Goal: Task Accomplishment & Management: Manage account settings

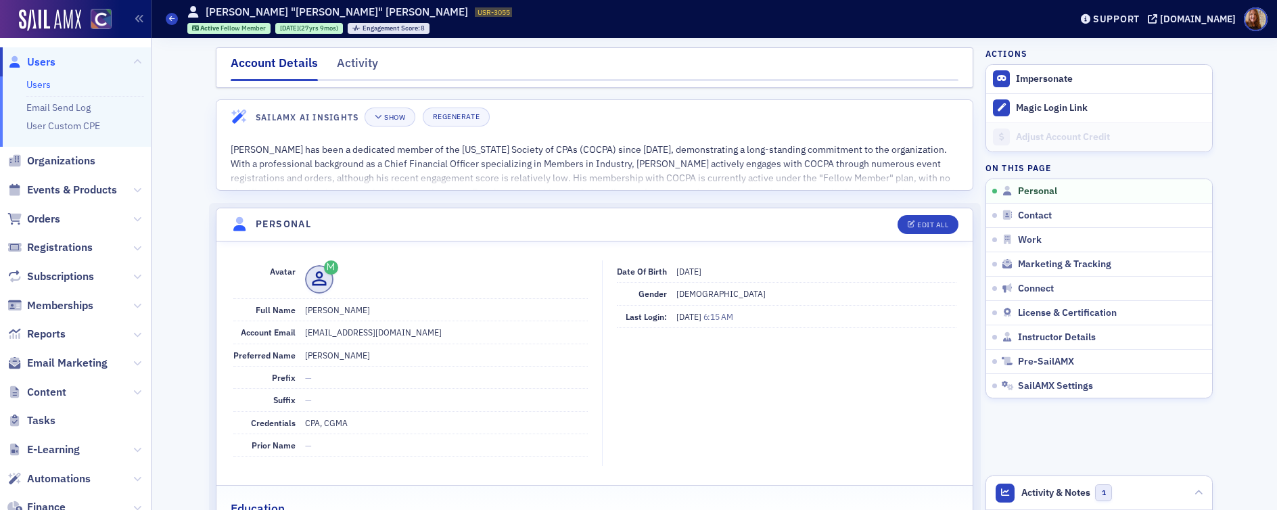
drag, startPoint x: 41, startPoint y: 81, endPoint x: 95, endPoint y: 82, distance: 54.8
click at [41, 81] on link "Users" at bounding box center [38, 84] width 24 height 12
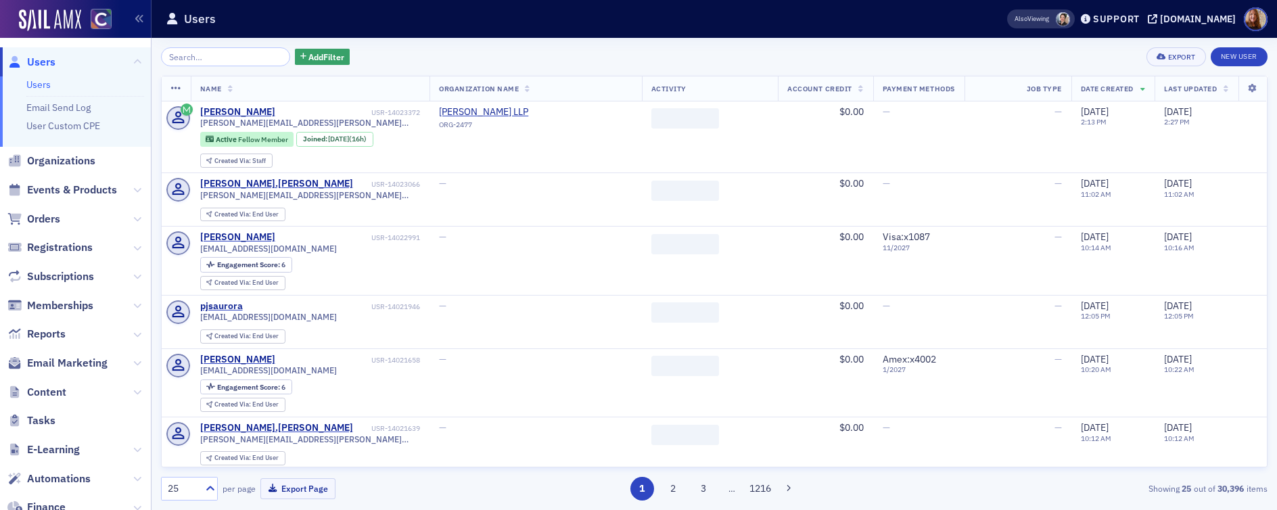
click at [214, 54] on input "search" at bounding box center [225, 56] width 129 height 19
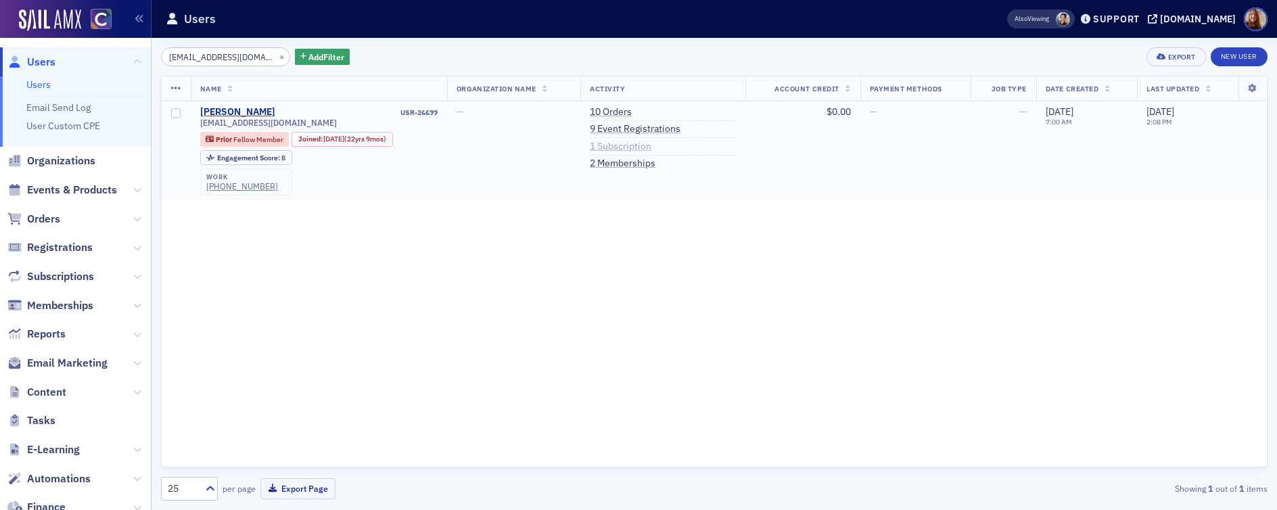
type input "[EMAIL_ADDRESS][DOMAIN_NAME]"
click at [647, 147] on link "1 Subscription" at bounding box center [621, 147] width 62 height 12
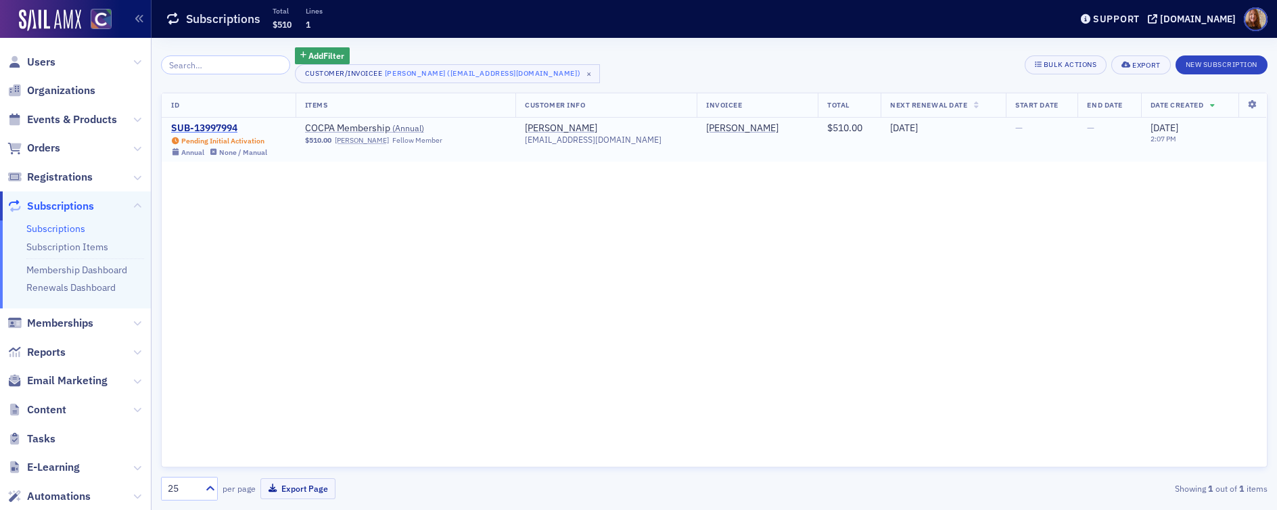
click at [230, 128] on div "SUB-13997994" at bounding box center [219, 128] width 96 height 12
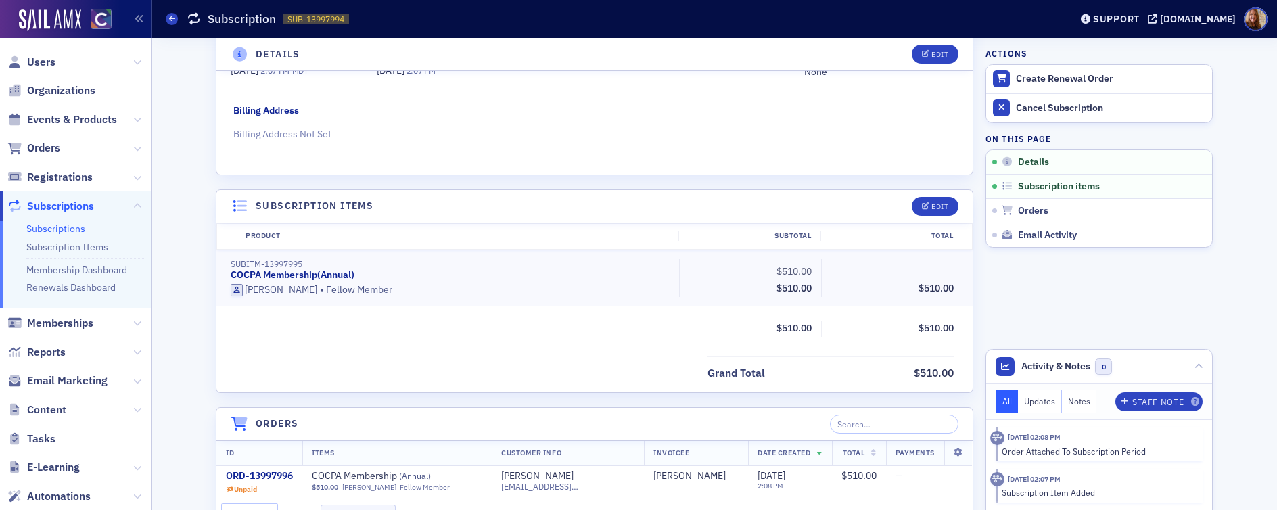
scroll to position [199, 0]
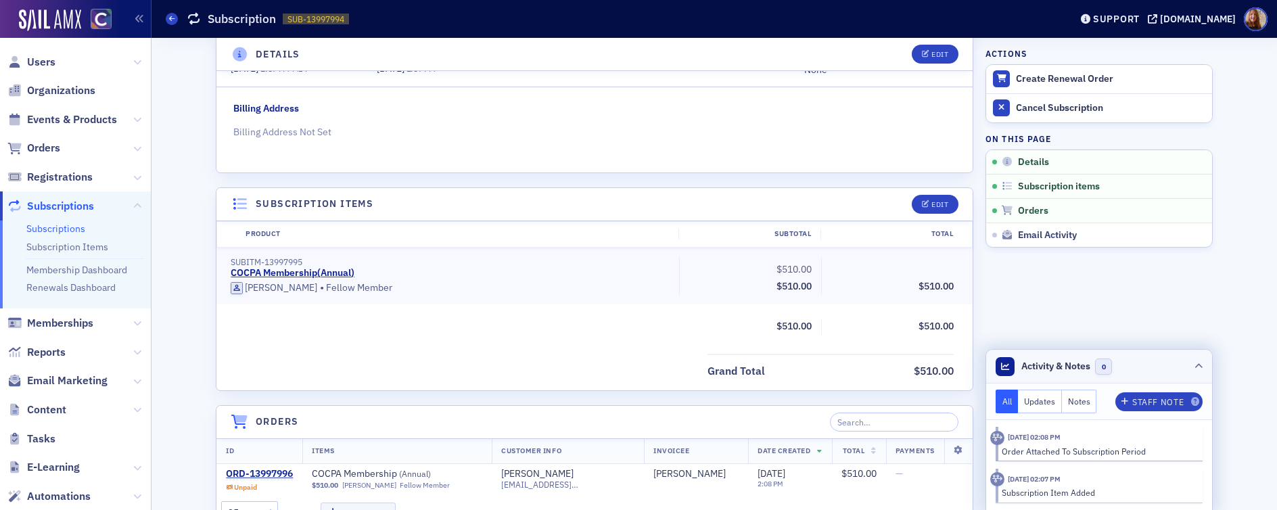
click at [1141, 370] on header "Activity & Notes 0" at bounding box center [1099, 367] width 226 height 34
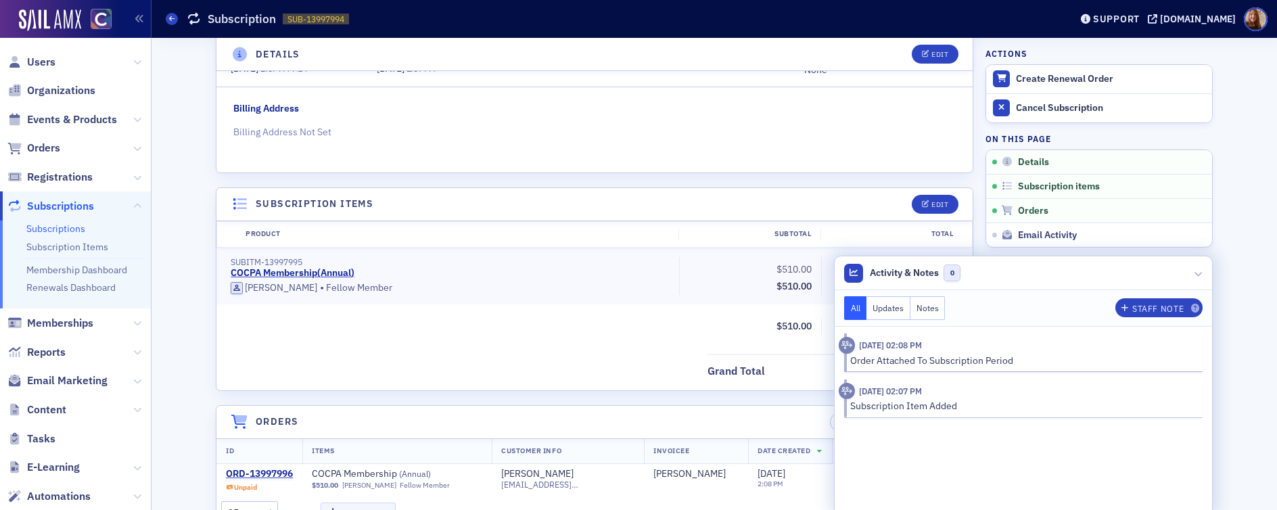
drag, startPoint x: 1085, startPoint y: 275, endPoint x: 1068, endPoint y: 275, distance: 16.9
click at [1085, 275] on header "Activity & Notes 0" at bounding box center [1022, 273] width 377 height 34
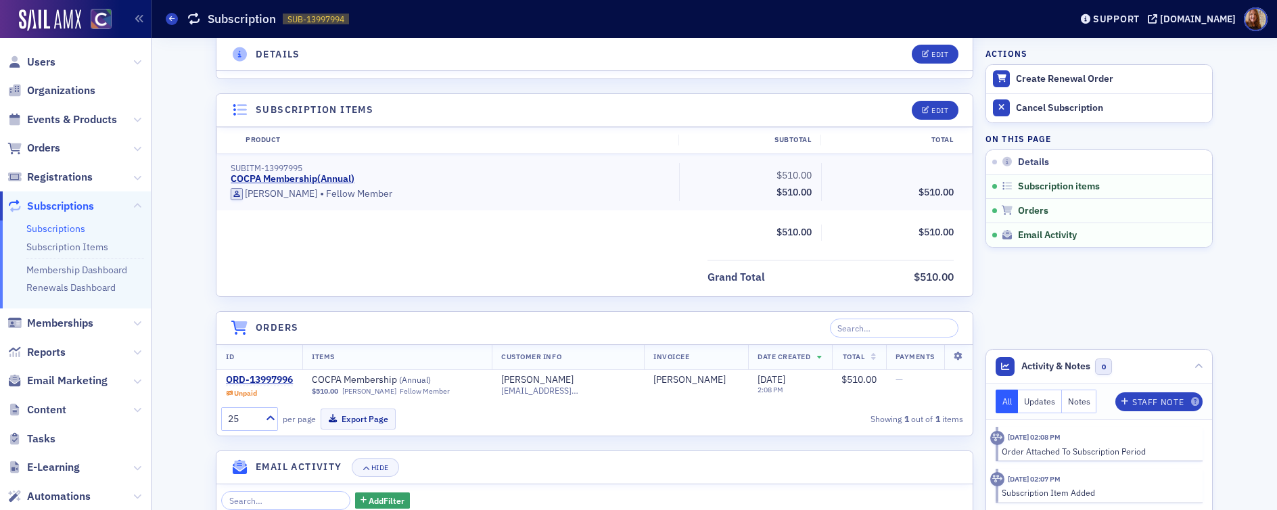
scroll to position [291, 0]
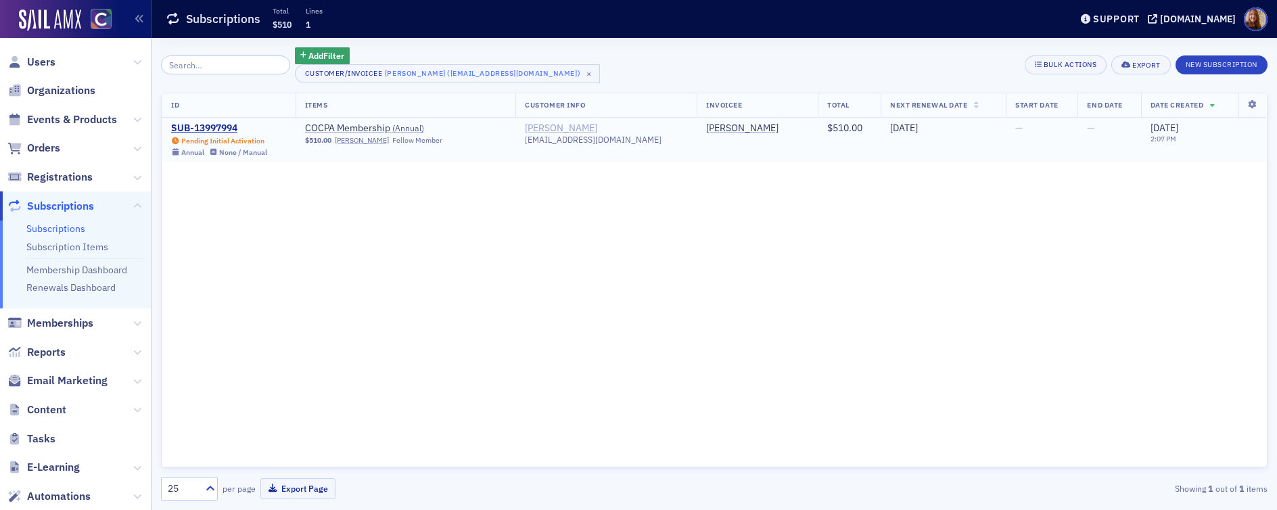
click at [581, 130] on div "Allyson Kolesik" at bounding box center [561, 128] width 72 height 12
click at [59, 72] on span "Users" at bounding box center [75, 61] width 151 height 29
click at [51, 68] on span "Users" at bounding box center [41, 62] width 28 height 15
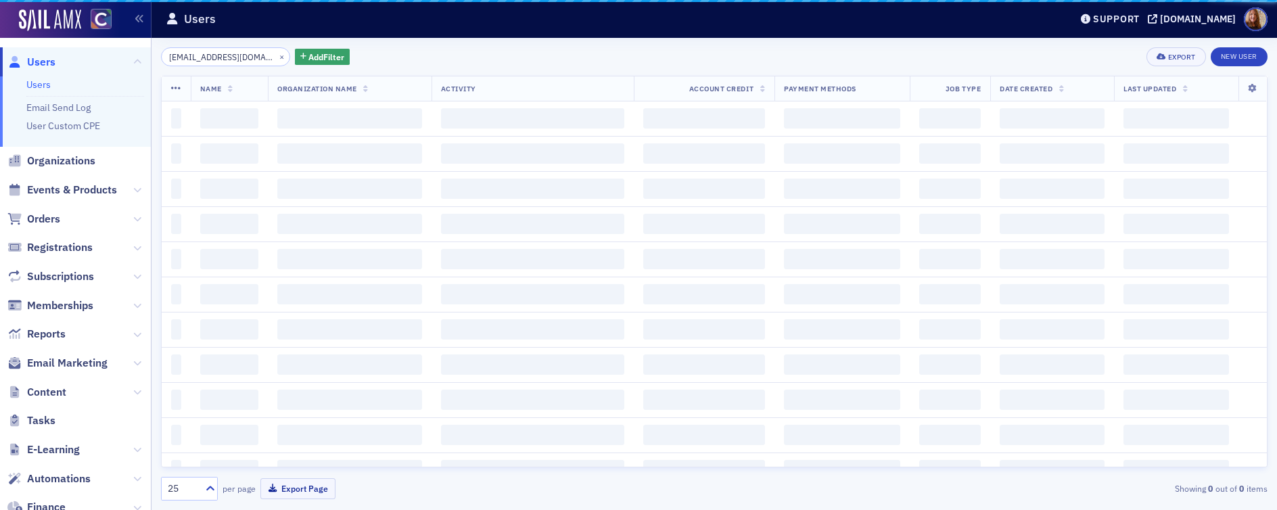
click at [204, 66] on input "akolesik@yahoo.com" at bounding box center [225, 56] width 129 height 19
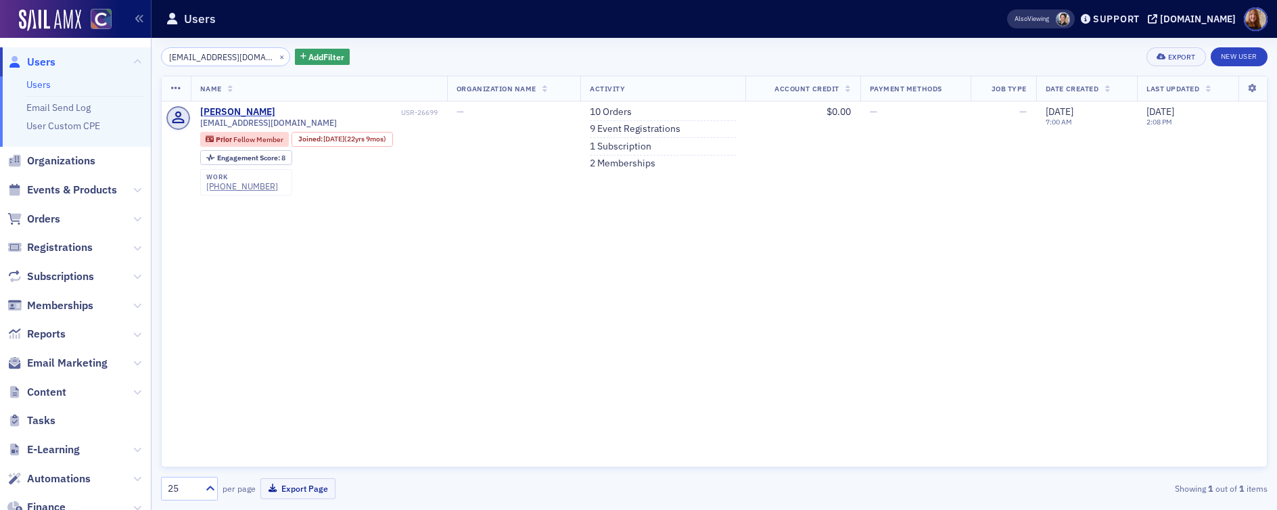
click at [212, 58] on input "akolesik@yahoo.com" at bounding box center [225, 56] width 129 height 19
click at [50, 220] on span "Orders" at bounding box center [43, 219] width 33 height 15
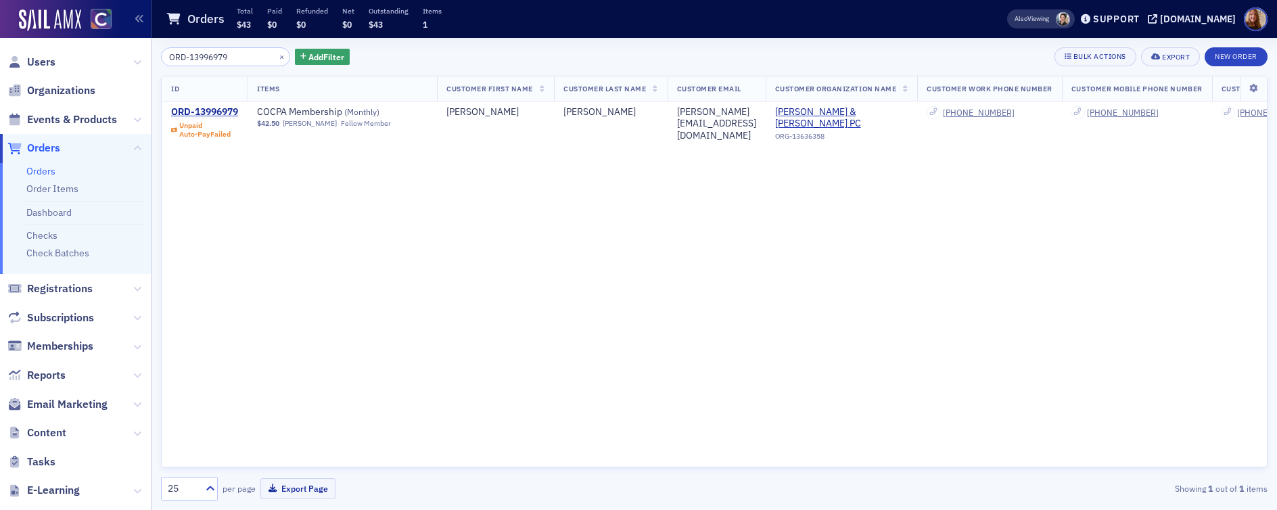
type input "ORD-13996979"
click at [32, 57] on span "Users" at bounding box center [41, 62] width 28 height 15
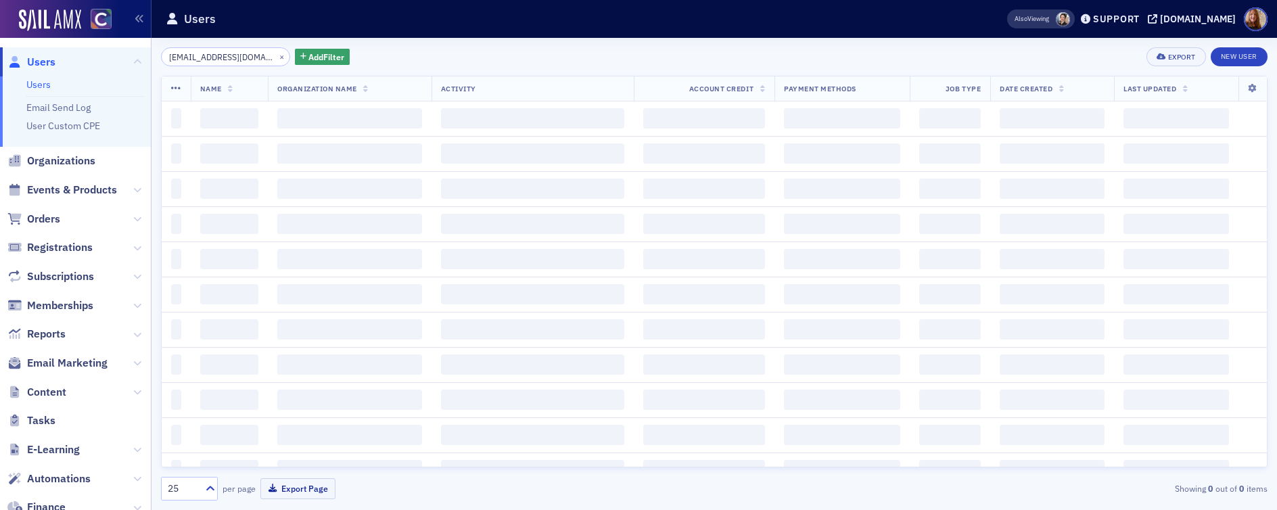
click at [214, 57] on input "akolesik@yahoo.com" at bounding box center [225, 56] width 129 height 19
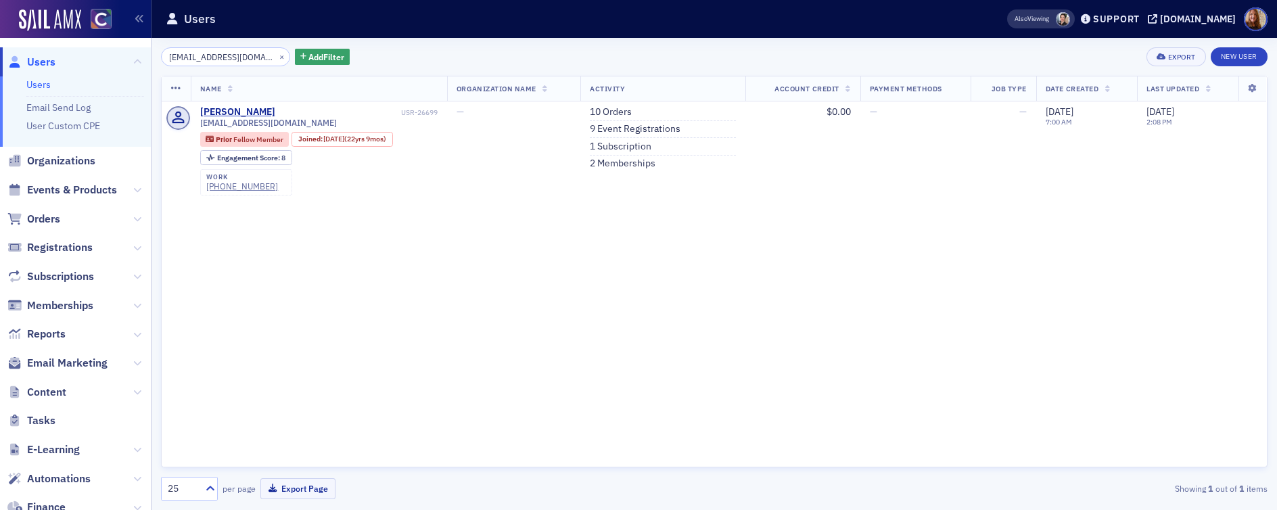
click at [214, 57] on input "akolesik@yahoo.com" at bounding box center [225, 56] width 129 height 19
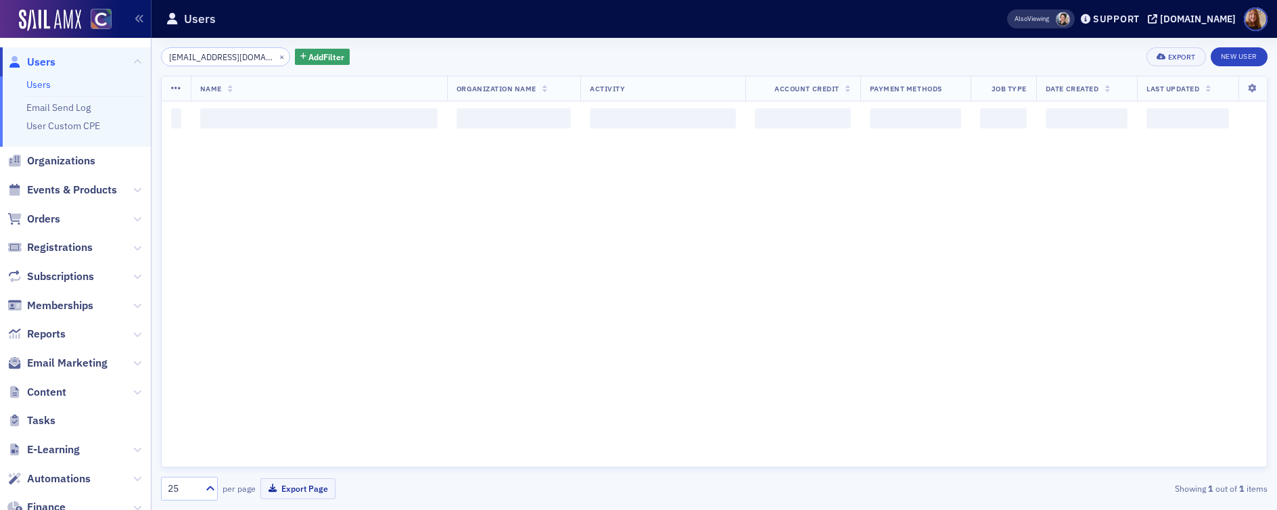
scroll to position [0, 13]
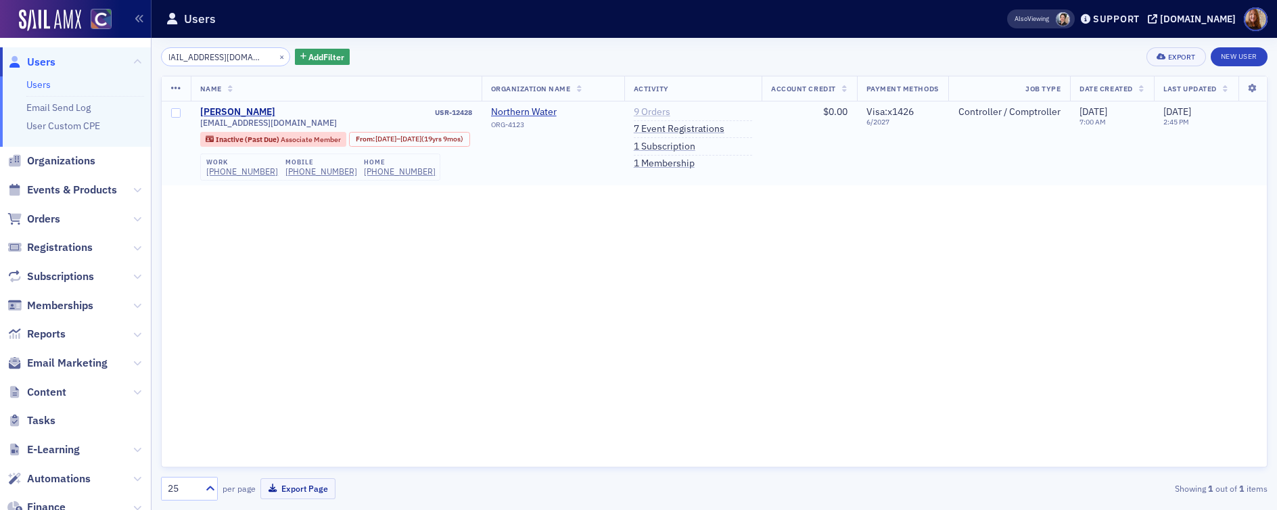
type input "[EMAIL_ADDRESS][DOMAIN_NAME]"
click at [670, 114] on link "9 Orders" at bounding box center [652, 112] width 37 height 12
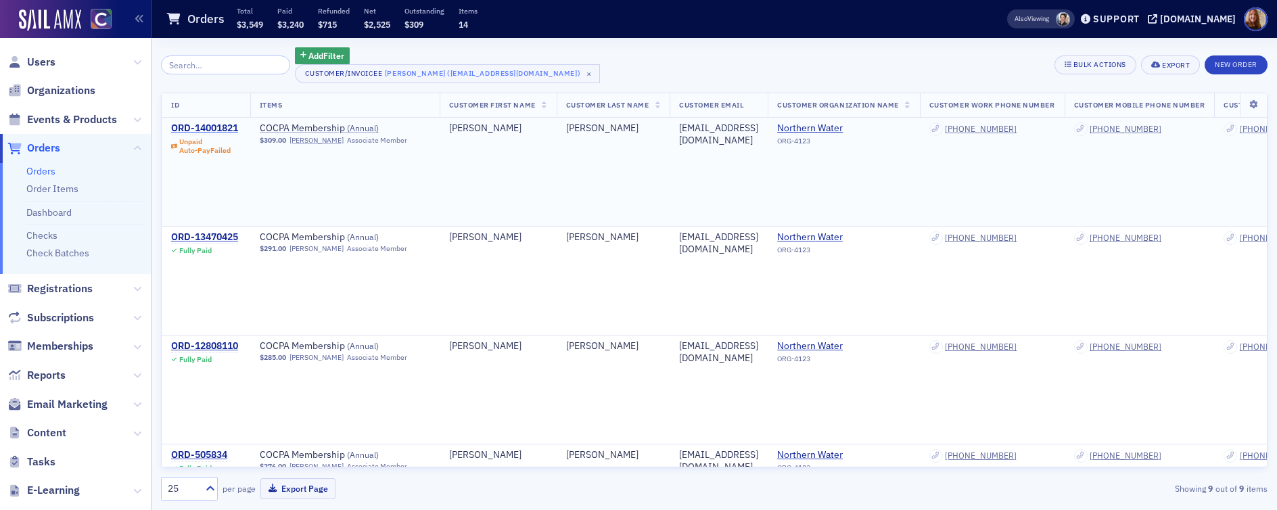
click at [211, 129] on div "ORD-14001821" at bounding box center [204, 128] width 67 height 12
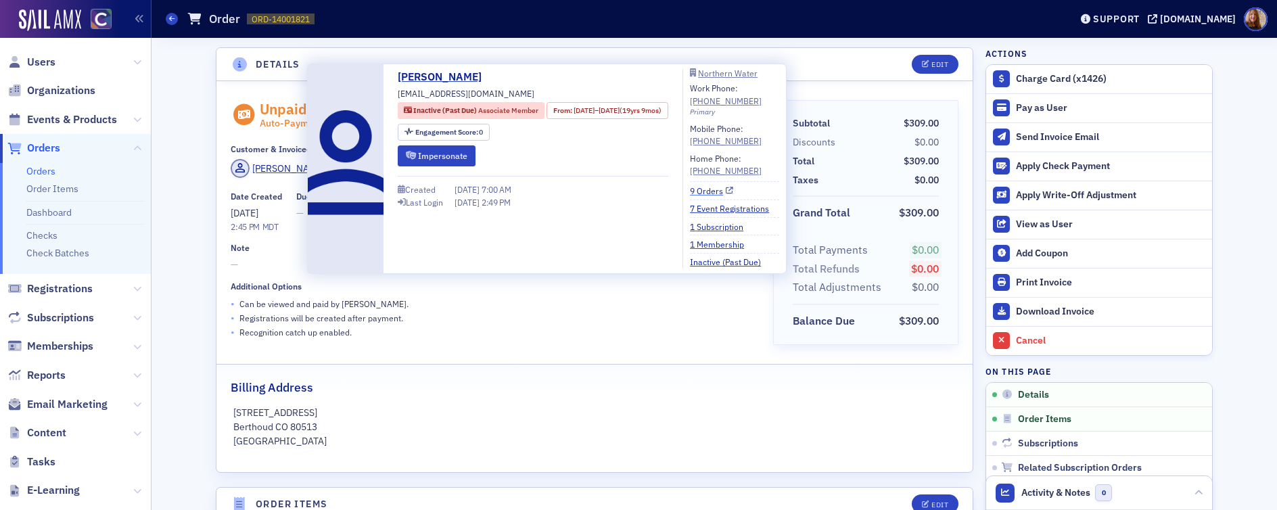
click at [733, 193] on link "9 Orders" at bounding box center [711, 191] width 43 height 12
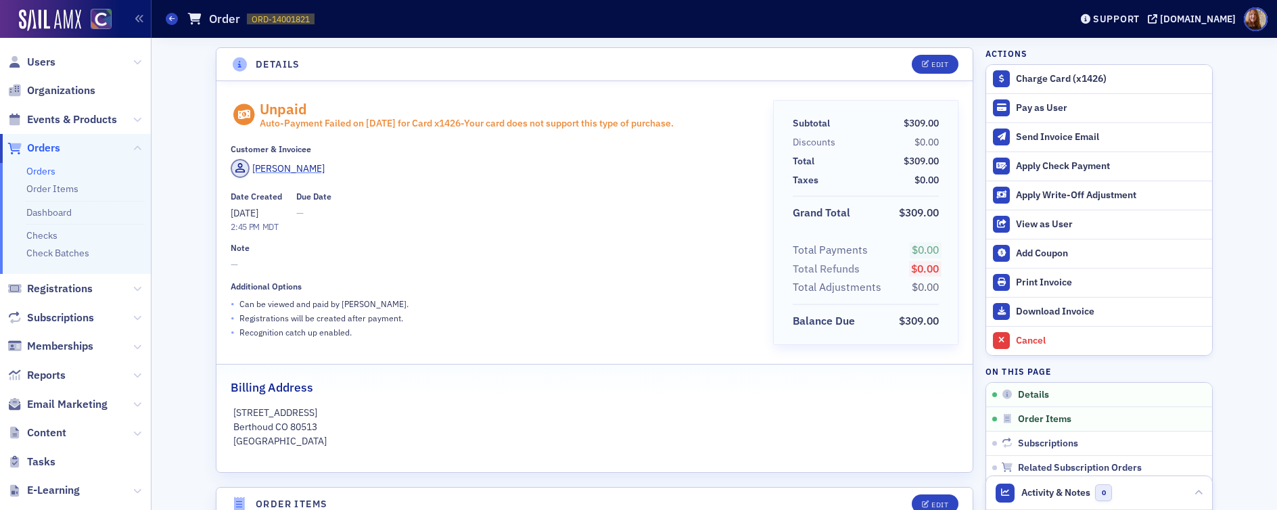
click at [258, 165] on div "[PERSON_NAME]" at bounding box center [288, 169] width 72 height 14
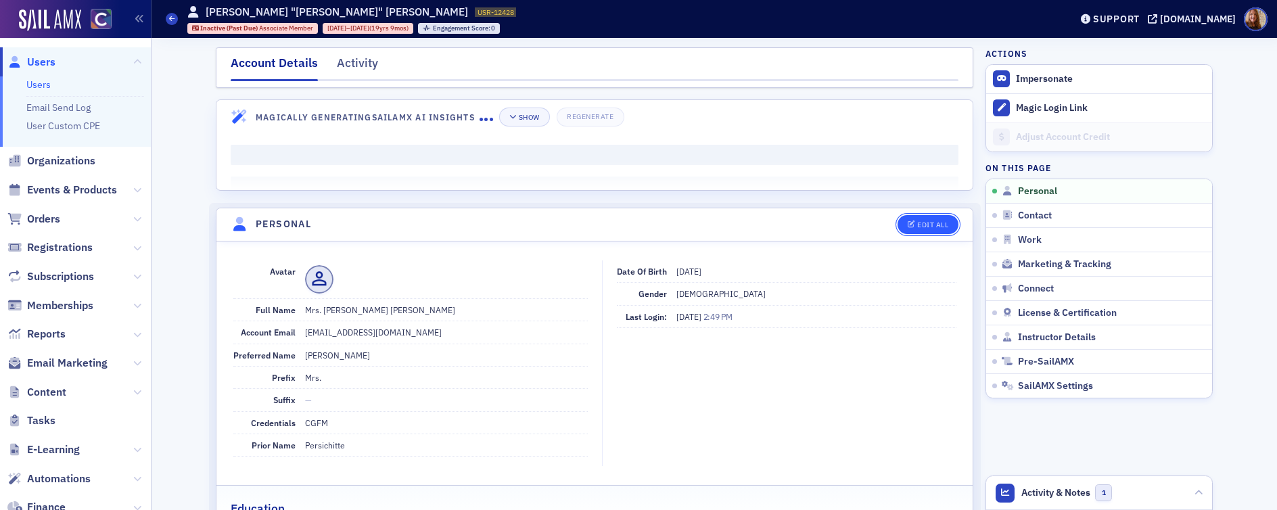
click at [934, 215] on button "Edit All" at bounding box center [927, 224] width 61 height 19
select select "US"
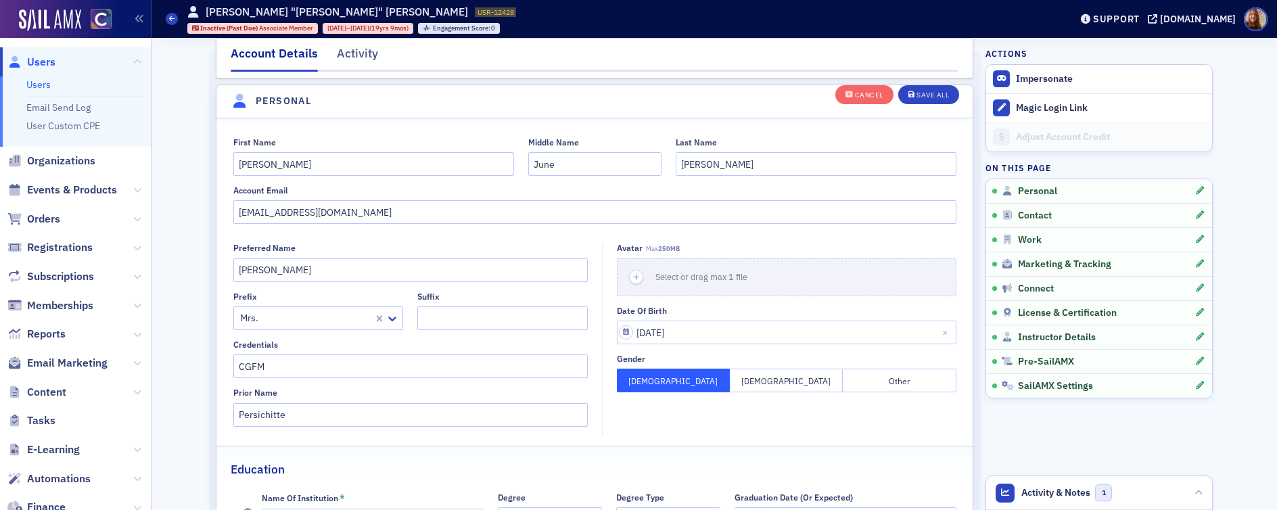
scroll to position [158, 0]
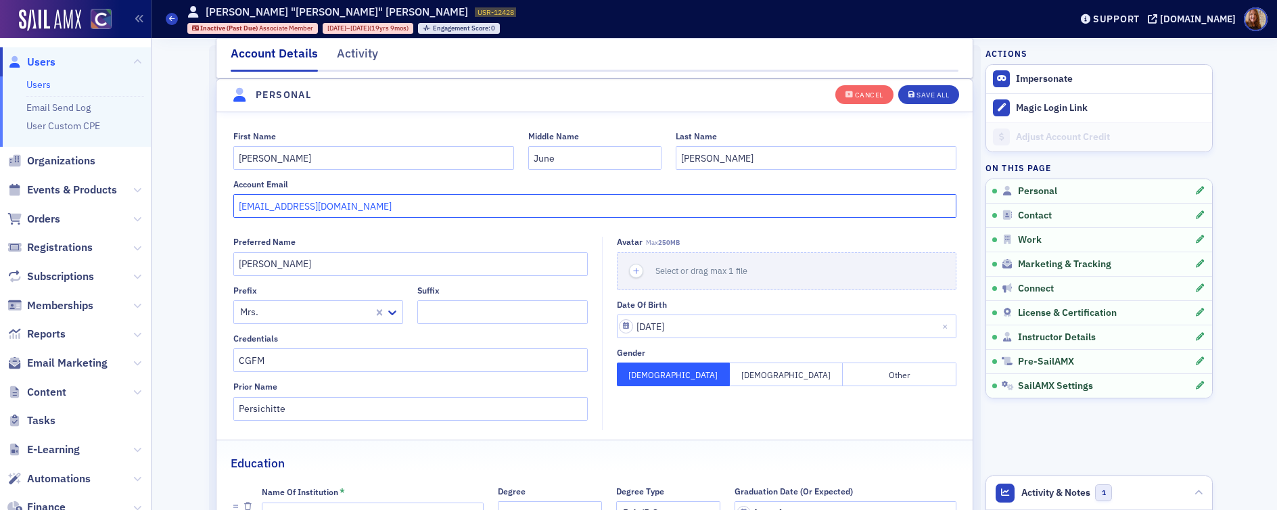
click at [298, 208] on input "[EMAIL_ADDRESS][DOMAIN_NAME]" at bounding box center [594, 206] width 723 height 24
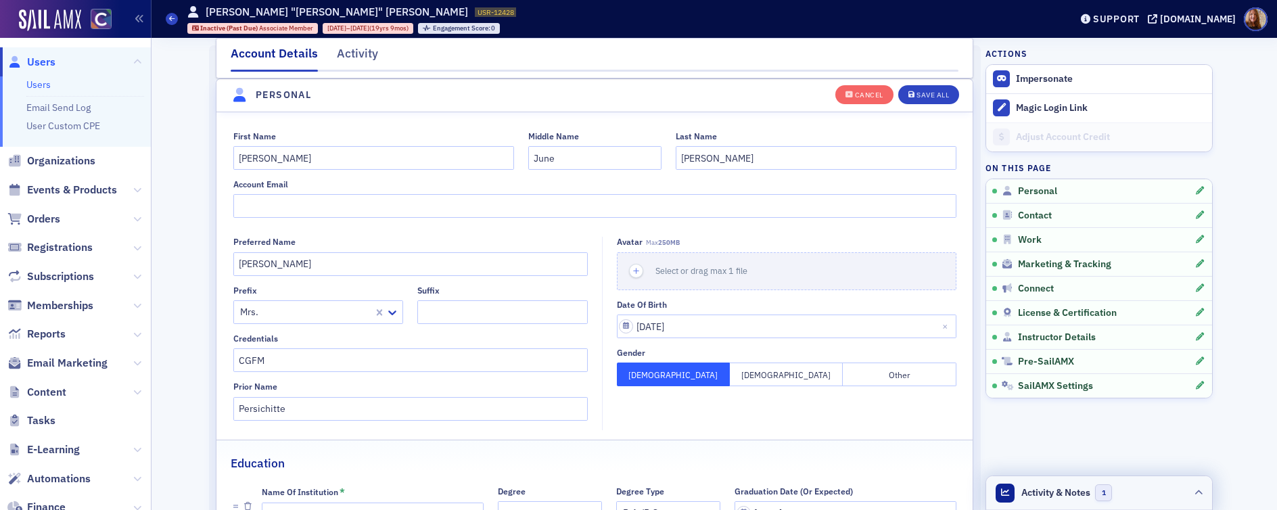
click at [1141, 483] on header "Activity & Notes 1" at bounding box center [1099, 493] width 226 height 34
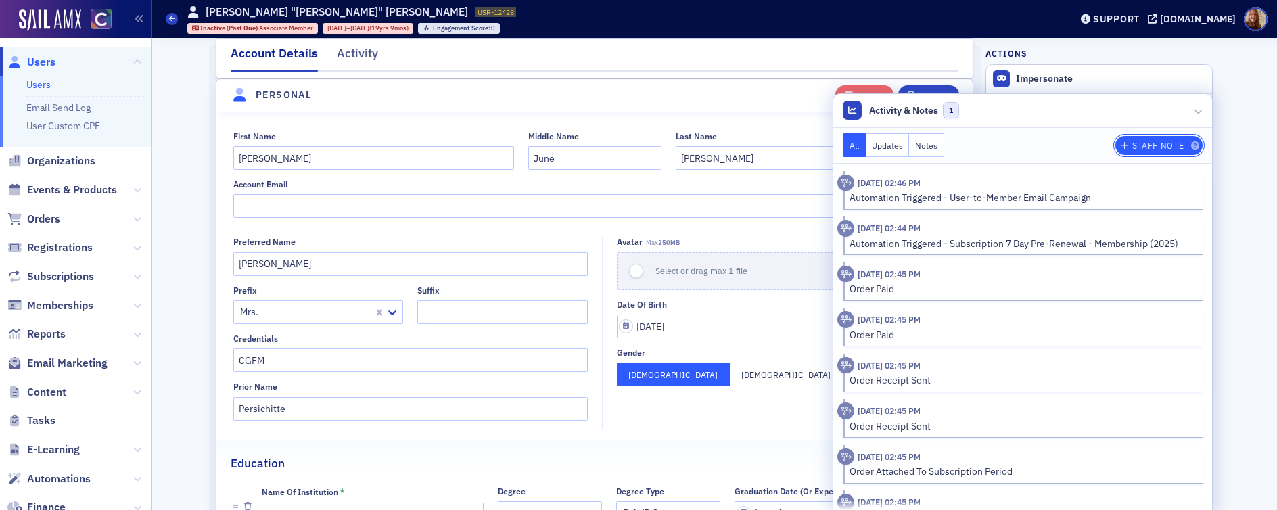
click at [1151, 149] on div "Staff Note" at bounding box center [1157, 145] width 51 height 7
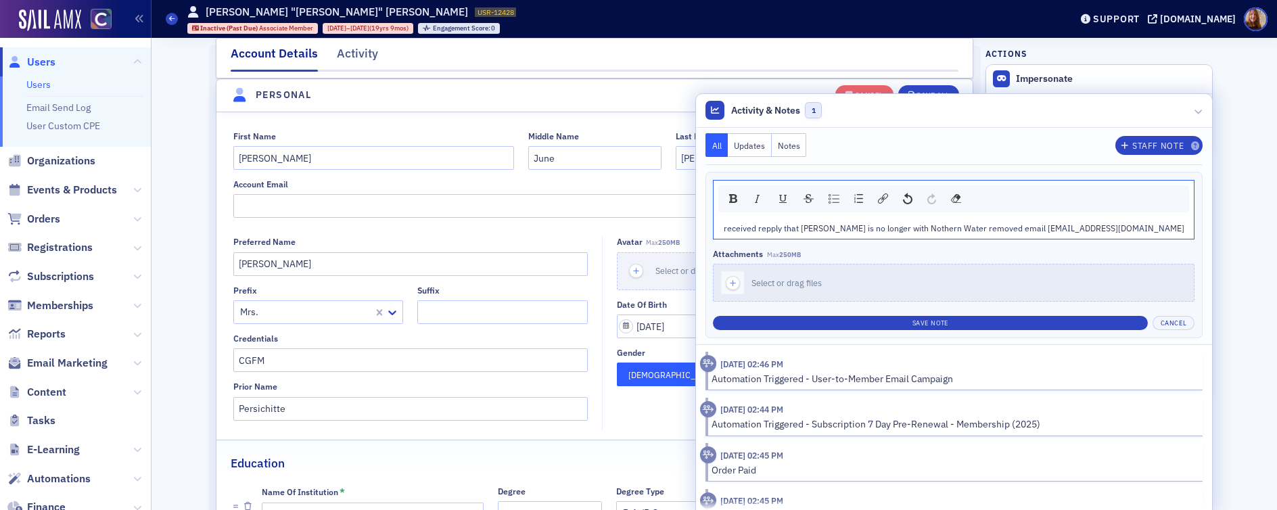
click at [974, 229] on span "received repply that Kristyn is no longer with Nothern Water removed email kunr…" at bounding box center [953, 227] width 460 height 11
drag, startPoint x: 1018, startPoint y: 228, endPoint x: 773, endPoint y: 234, distance: 244.8
click at [773, 234] on div "All Updates Notes Staff Note received repply that Kristyn is no longer with Nor…" at bounding box center [951, 236] width 519 height 217
click at [867, 228] on span "received repply that Kristyn is no longer with Northern Water removed email kun…" at bounding box center [952, 227] width 464 height 11
click at [841, 231] on span "received repply that Kristyn is no longer with Northern Water removed email kun…" at bounding box center [952, 227] width 464 height 11
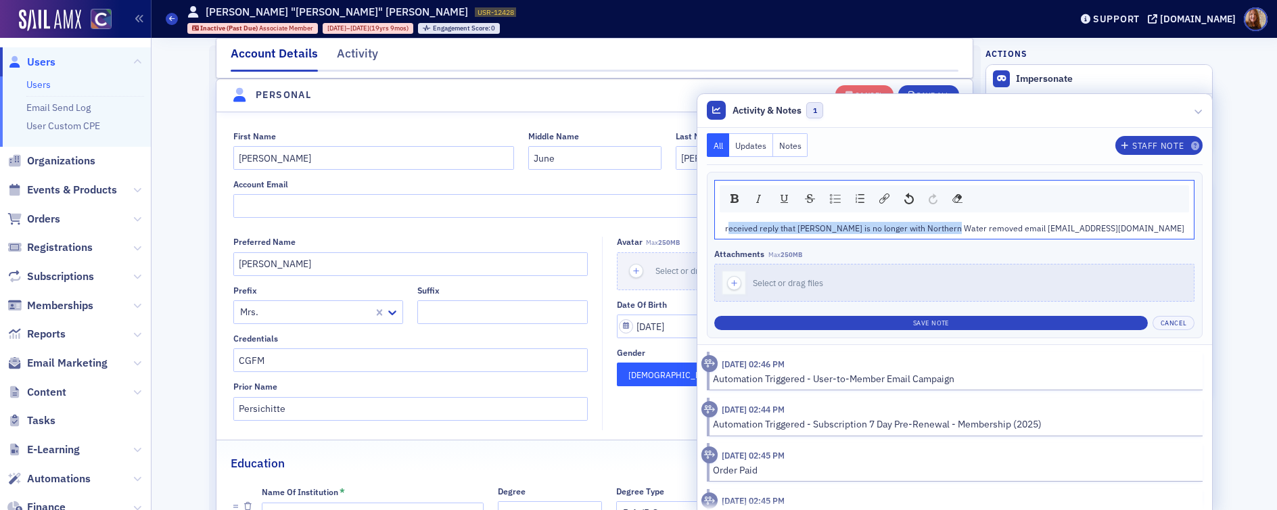
drag, startPoint x: 1018, startPoint y: 229, endPoint x: 800, endPoint y: 231, distance: 217.7
click at [800, 231] on span "received reply that Kristyn is no longer with Northern Water removed email kunr…" at bounding box center [954, 227] width 459 height 11
click at [1016, 229] on span "received reply that Kristyn is no longer with Northern Water removed email kunr…" at bounding box center [954, 227] width 459 height 11
drag, startPoint x: 1017, startPoint y: 229, endPoint x: 792, endPoint y: 227, distance: 225.2
click at [792, 227] on div "received reply that Kristyn is no longer with Northern Water removed email kunr…" at bounding box center [954, 228] width 479 height 22
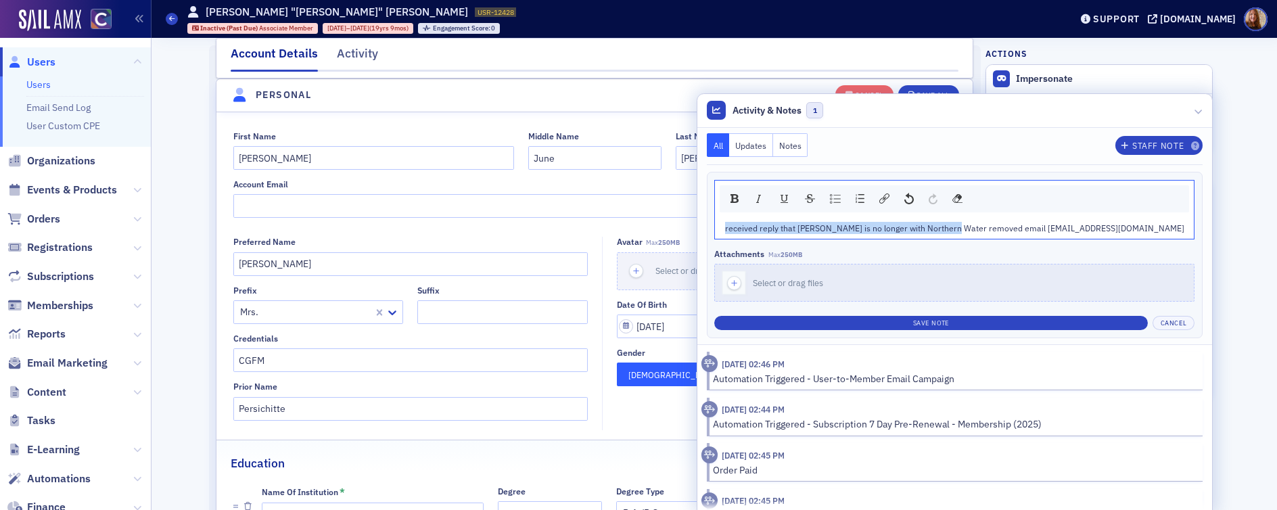
copy span "received reply that Kristyn is no longer with Northern Water"
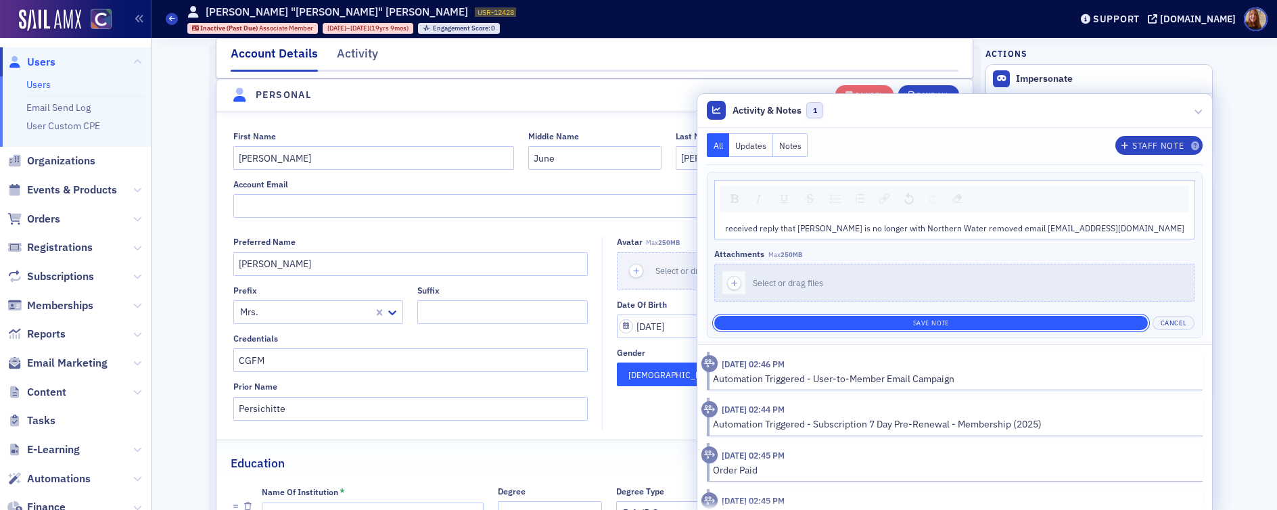
click at [1000, 316] on button "Save Note" at bounding box center [930, 323] width 433 height 14
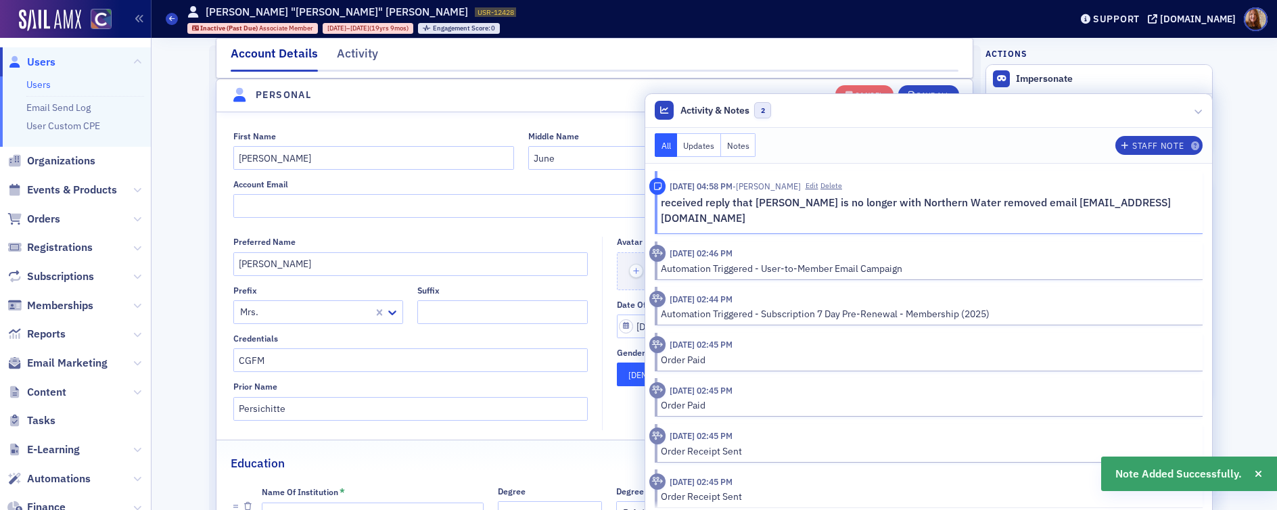
drag, startPoint x: 744, startPoint y: 67, endPoint x: 753, endPoint y: 64, distance: 8.6
click at [748, 66] on nav "Account Details Activity" at bounding box center [595, 58] width 728 height 27
click at [868, 43] on div "Account Details Activity" at bounding box center [594, 58] width 757 height 41
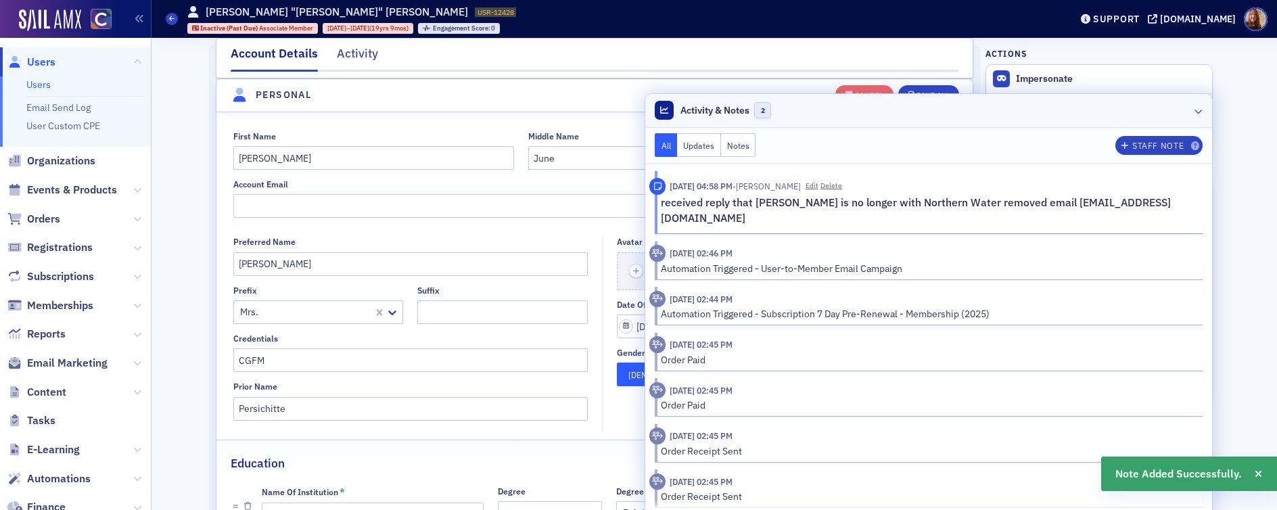
click at [1033, 122] on header "Activity & Notes 2" at bounding box center [928, 111] width 567 height 34
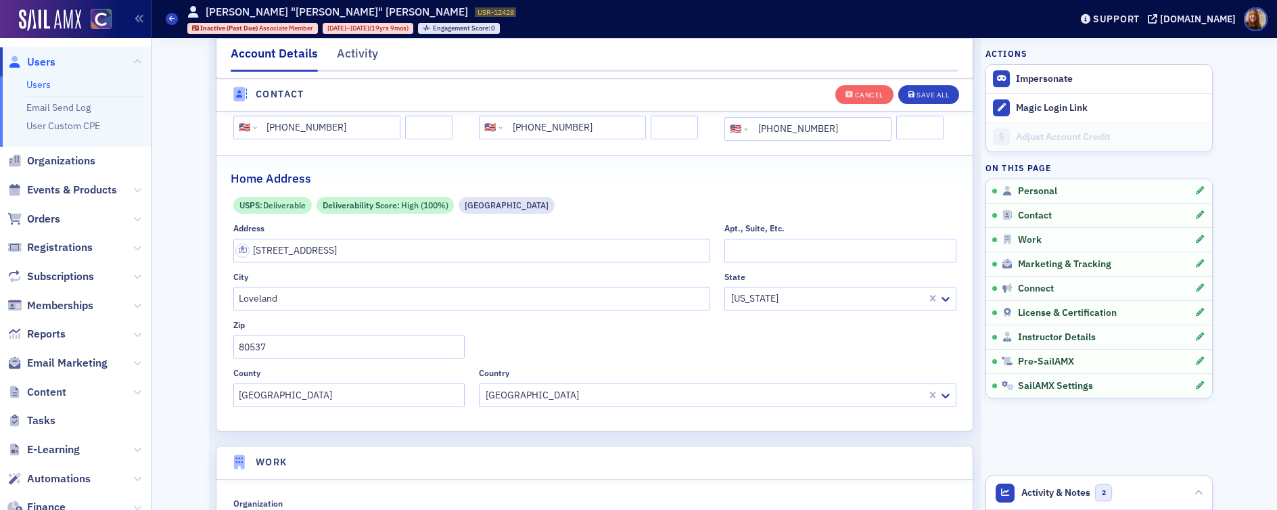
scroll to position [970, 0]
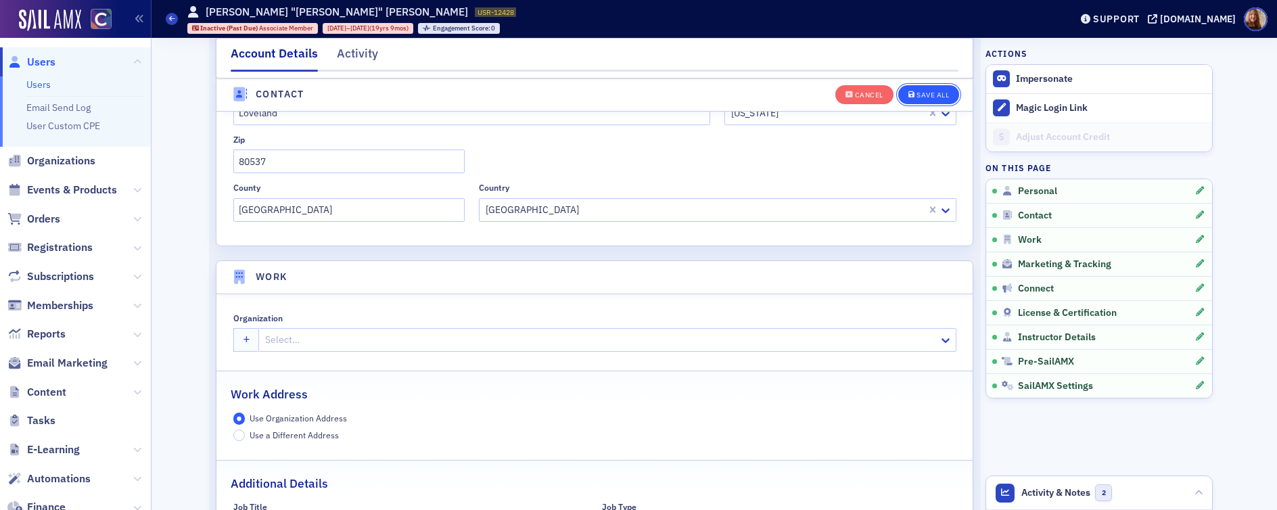
click at [913, 85] on button "Save All" at bounding box center [928, 94] width 61 height 19
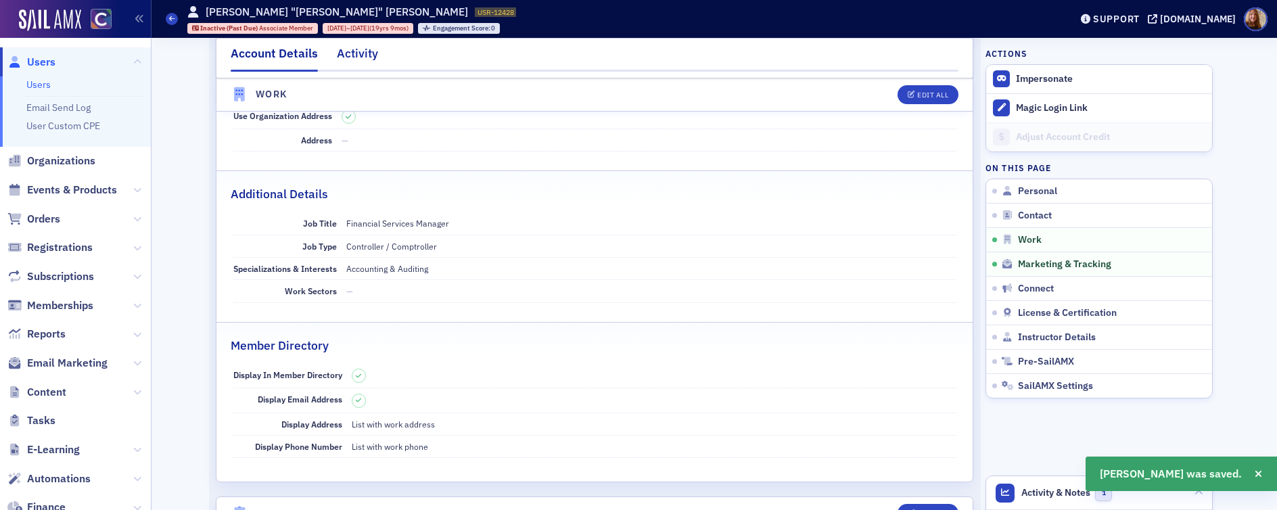
click at [353, 51] on div "Activity" at bounding box center [357, 57] width 41 height 25
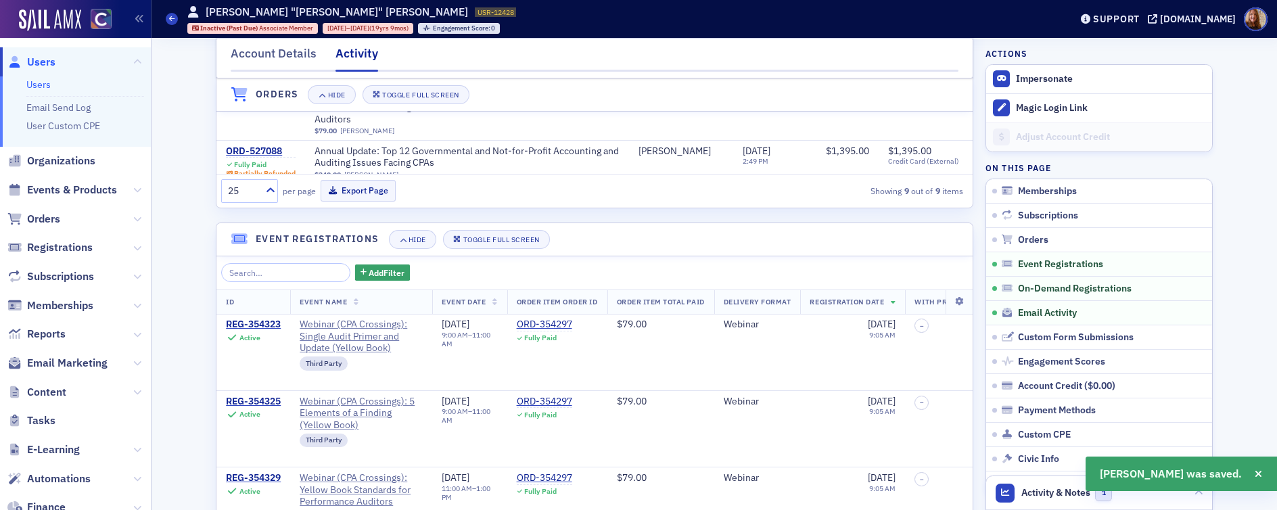
scroll to position [970, 0]
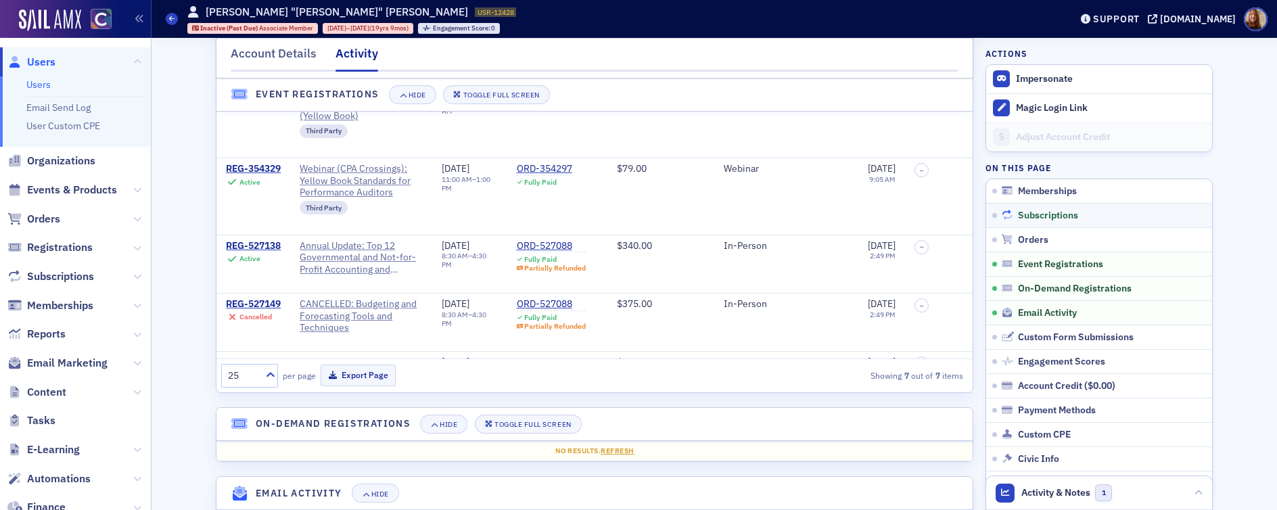
click at [1045, 212] on span "Subscriptions" at bounding box center [1048, 216] width 60 height 12
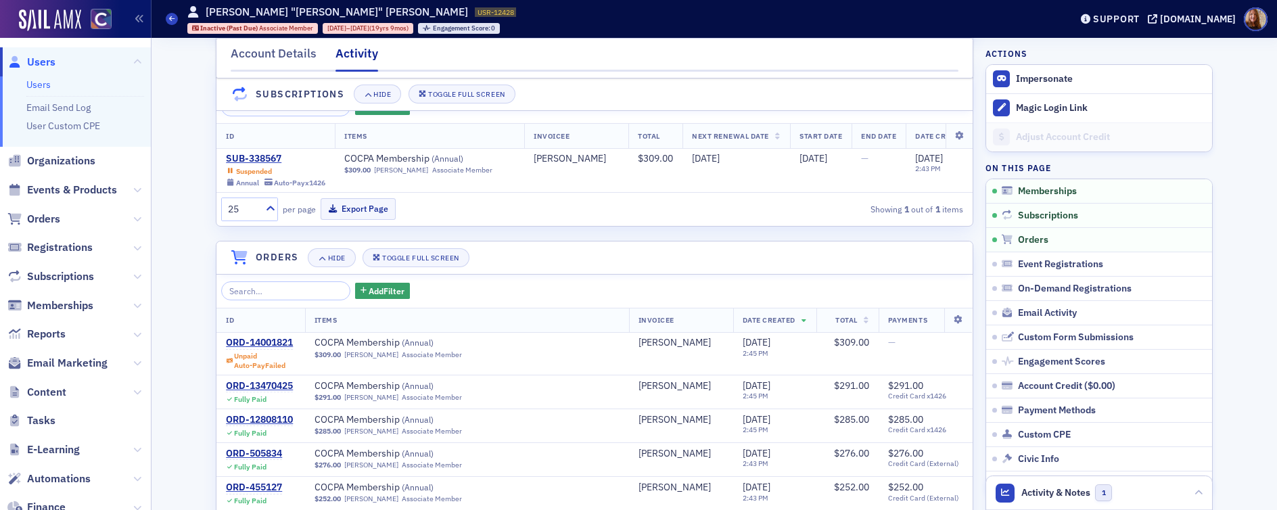
scroll to position [126, 0]
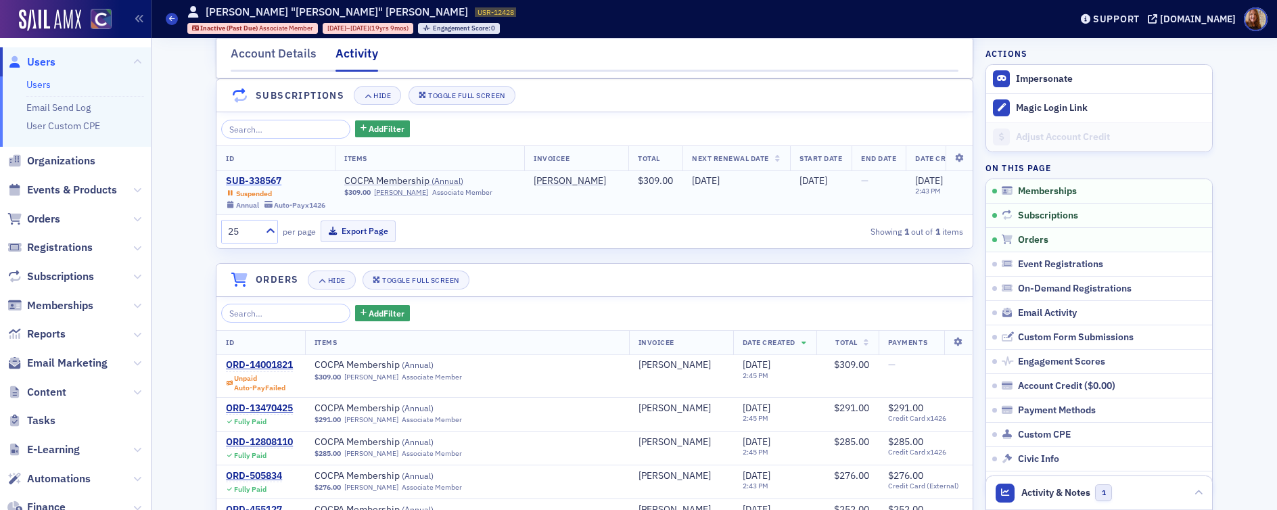
click at [254, 179] on div "SUB-338567" at bounding box center [275, 181] width 99 height 12
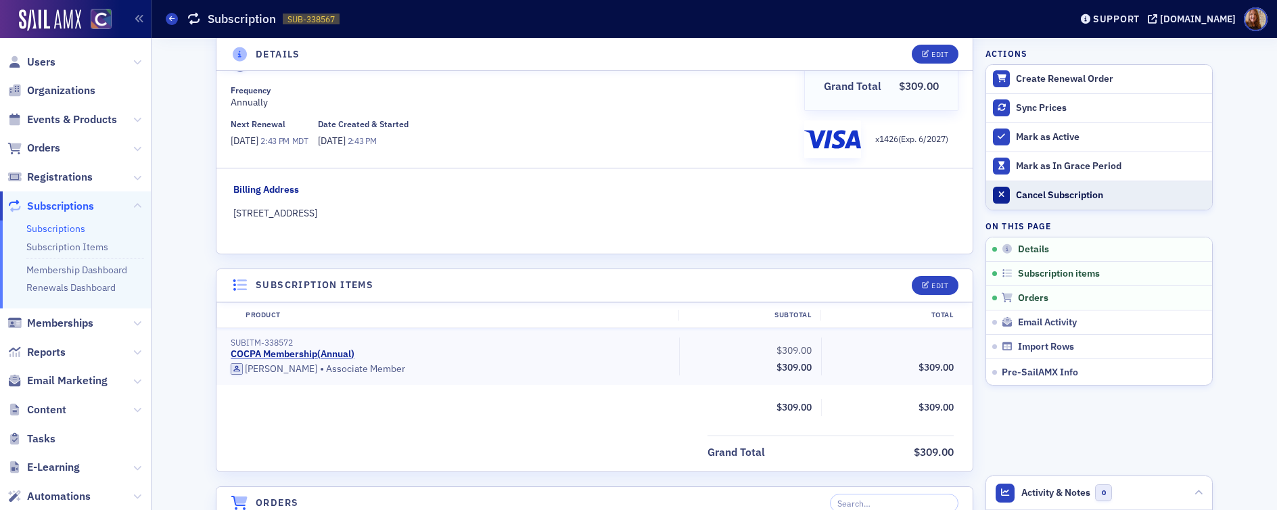
click at [1037, 193] on div "Cancel Subscription" at bounding box center [1110, 195] width 189 height 12
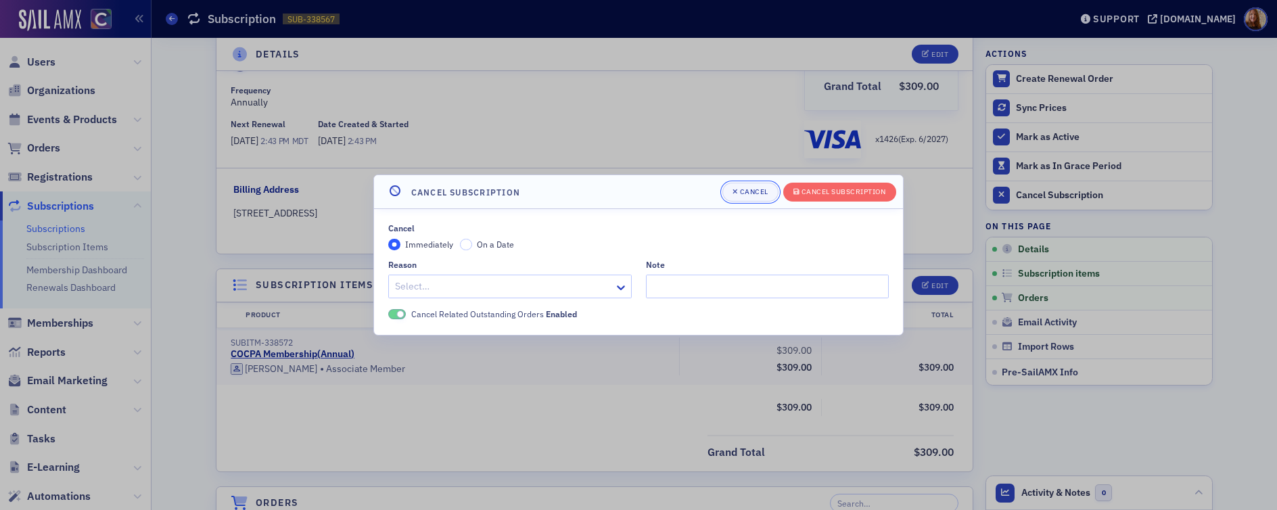
drag, startPoint x: 741, startPoint y: 191, endPoint x: 814, endPoint y: 134, distance: 92.5
click at [741, 191] on div "Cancel" at bounding box center [754, 191] width 28 height 7
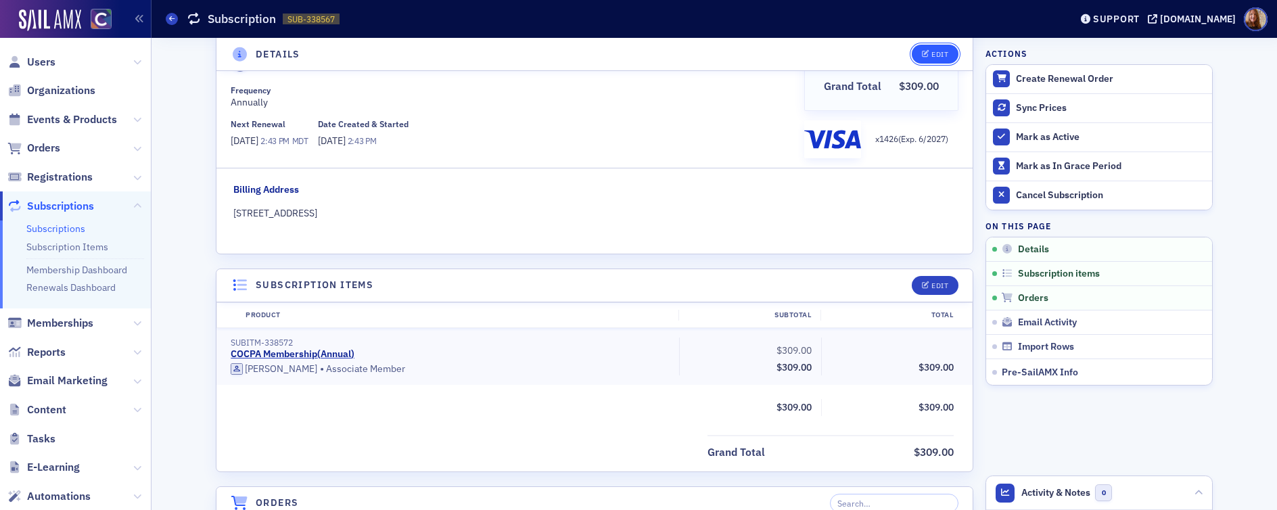
click at [934, 52] on div "Edit" at bounding box center [939, 54] width 17 height 7
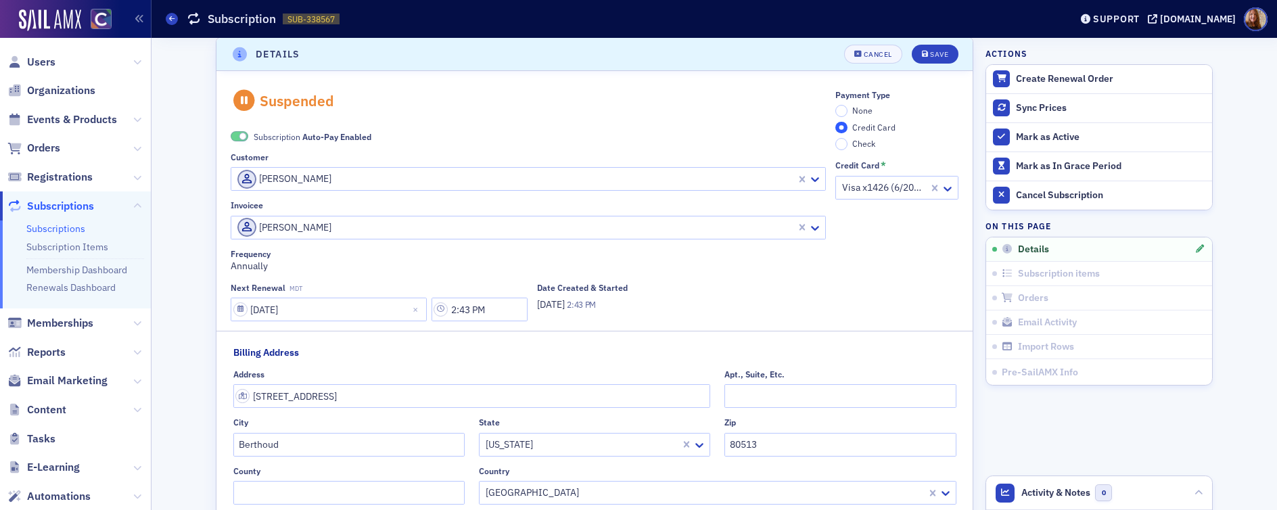
scroll to position [3, 0]
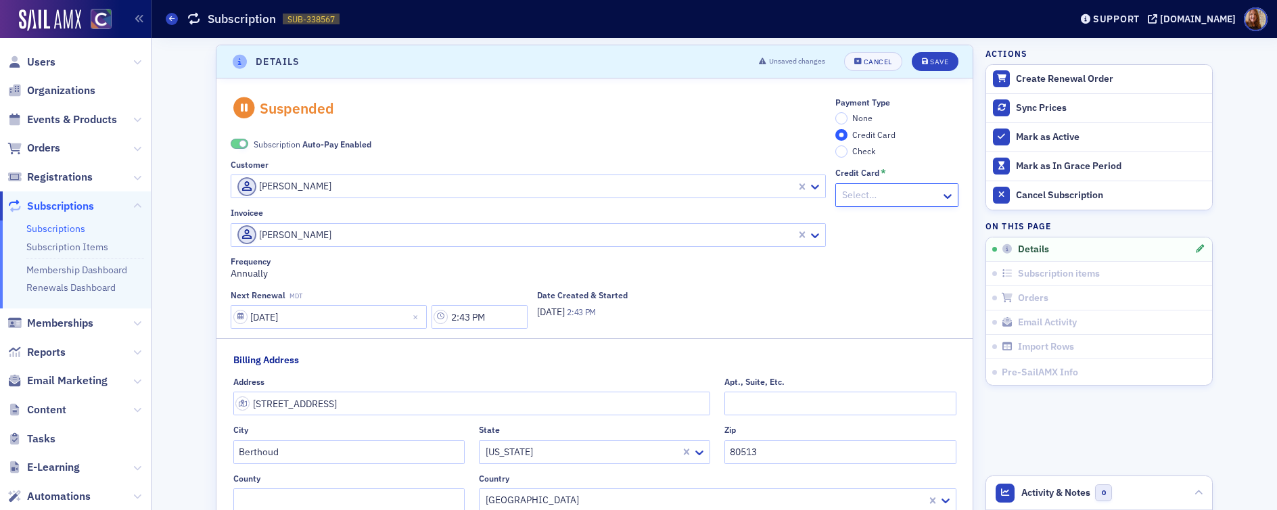
click at [869, 121] on div "None Credit Card Check" at bounding box center [896, 134] width 123 height 45
click at [873, 117] on div "None Credit Card Check" at bounding box center [896, 134] width 123 height 45
click at [861, 118] on span "None" at bounding box center [862, 117] width 20 height 11
click at [847, 118] on input "None" at bounding box center [841, 118] width 12 height 12
click at [326, 151] on div "Suspended Subscription Auto-Pay Enabled Customer Kristyn Unrein Invoicee Kristy…" at bounding box center [528, 212] width 595 height 231
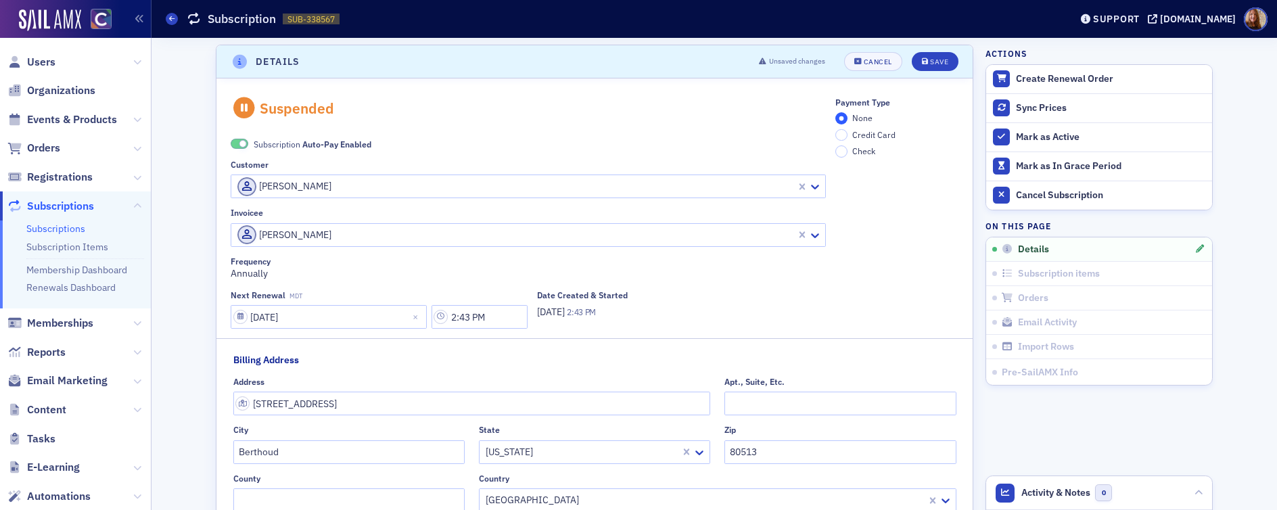
click at [341, 145] on span "Auto-Pay Enabled" at bounding box center [336, 144] width 69 height 11
click at [949, 58] on button "Save" at bounding box center [934, 61] width 47 height 19
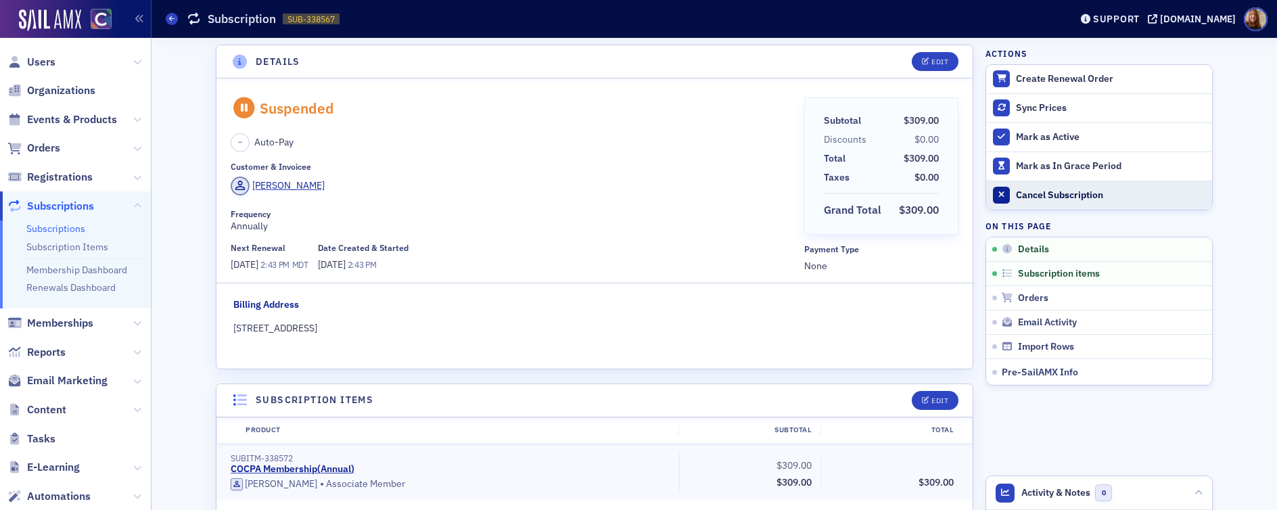
click at [1023, 193] on div "Cancel Subscription" at bounding box center [1110, 195] width 189 height 12
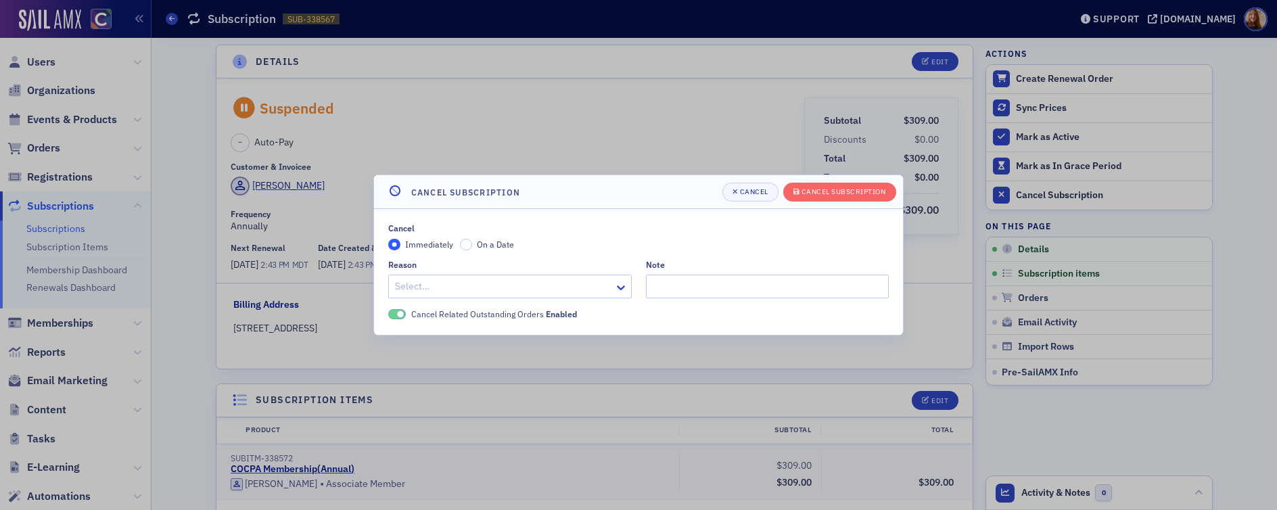
click at [490, 286] on div at bounding box center [503, 286] width 219 height 17
type input "non"
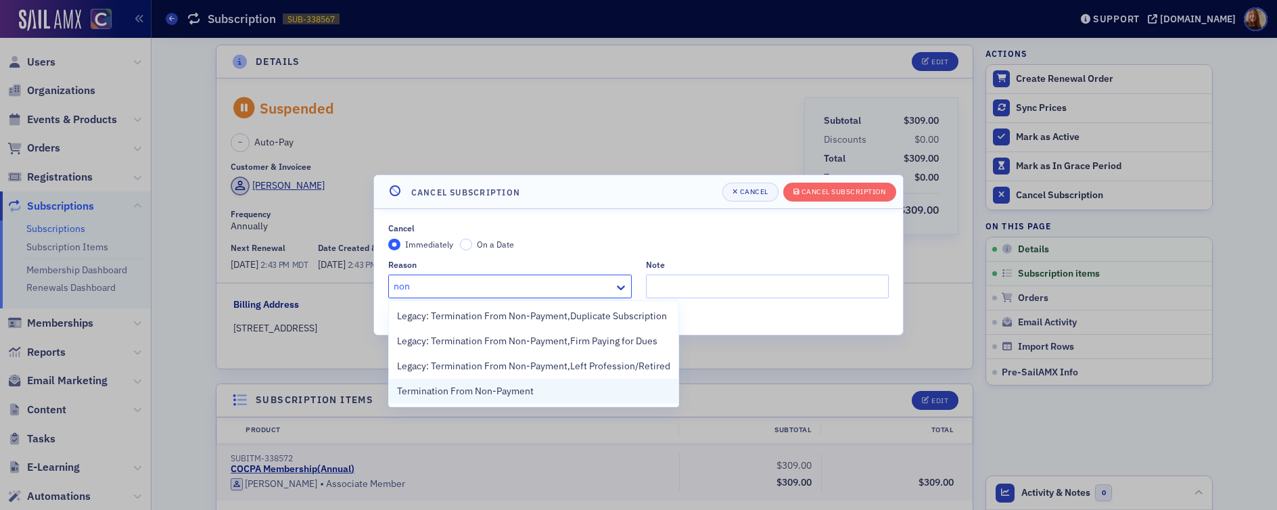
click at [479, 385] on span "Termination From Non-Payment" at bounding box center [465, 391] width 137 height 14
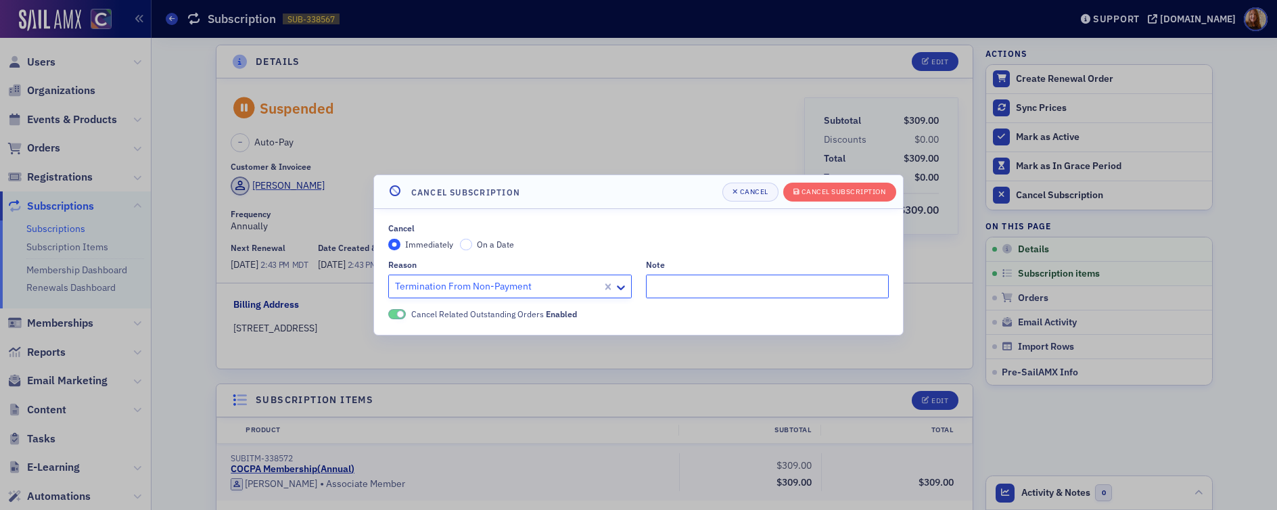
click at [738, 281] on input "Note" at bounding box center [767, 287] width 243 height 24
type input "unable to contact"
click at [832, 195] on div "Cancel Subscription" at bounding box center [843, 191] width 85 height 7
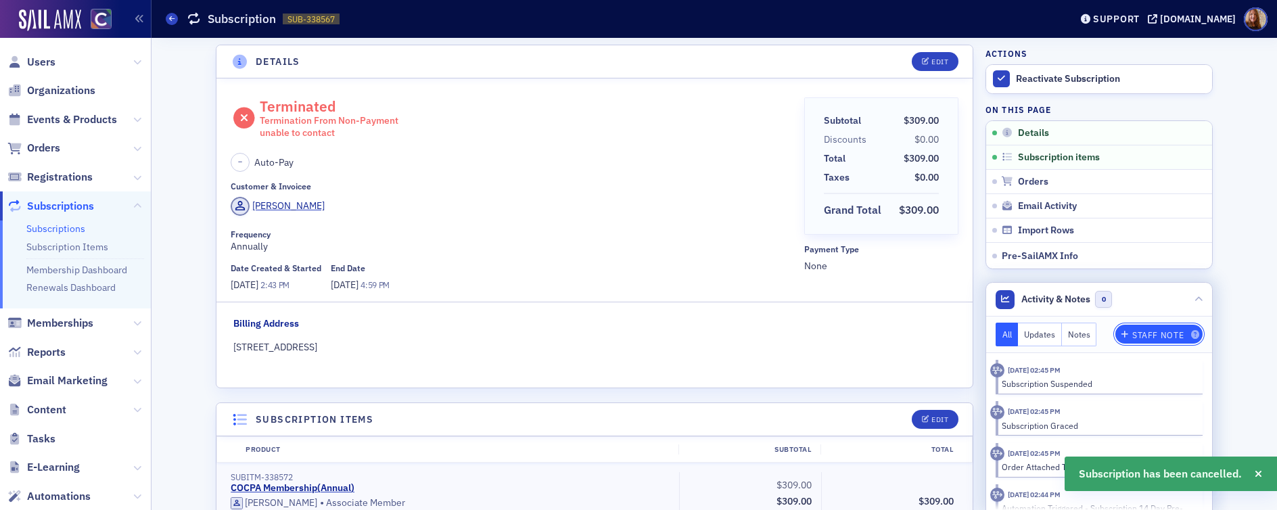
click at [1145, 336] on div "Staff Note" at bounding box center [1157, 334] width 51 height 7
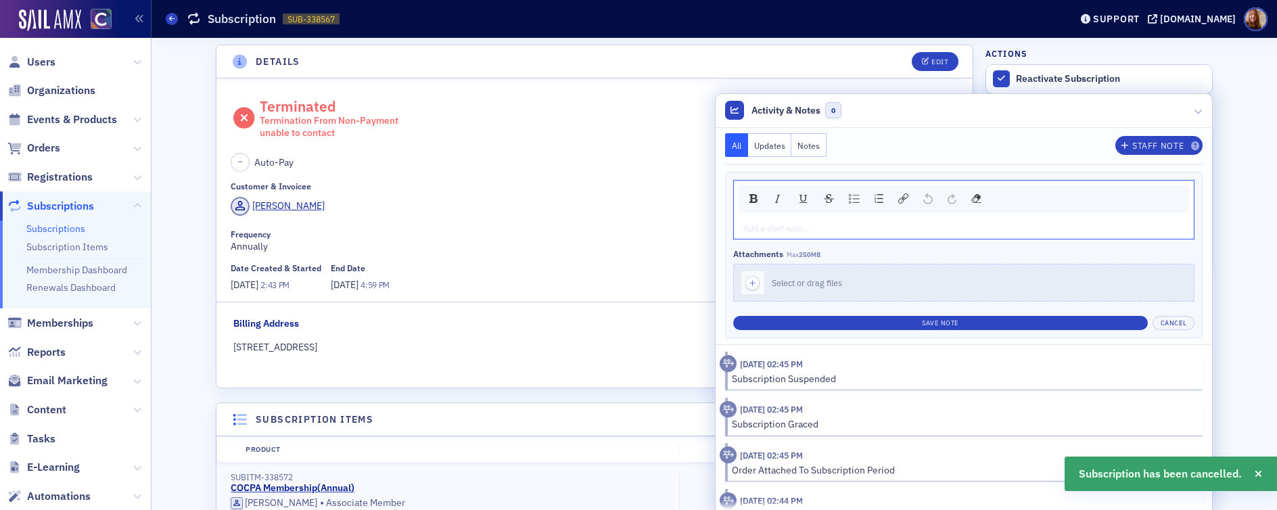
click at [759, 222] on div "rdw-editor" at bounding box center [964, 228] width 441 height 12
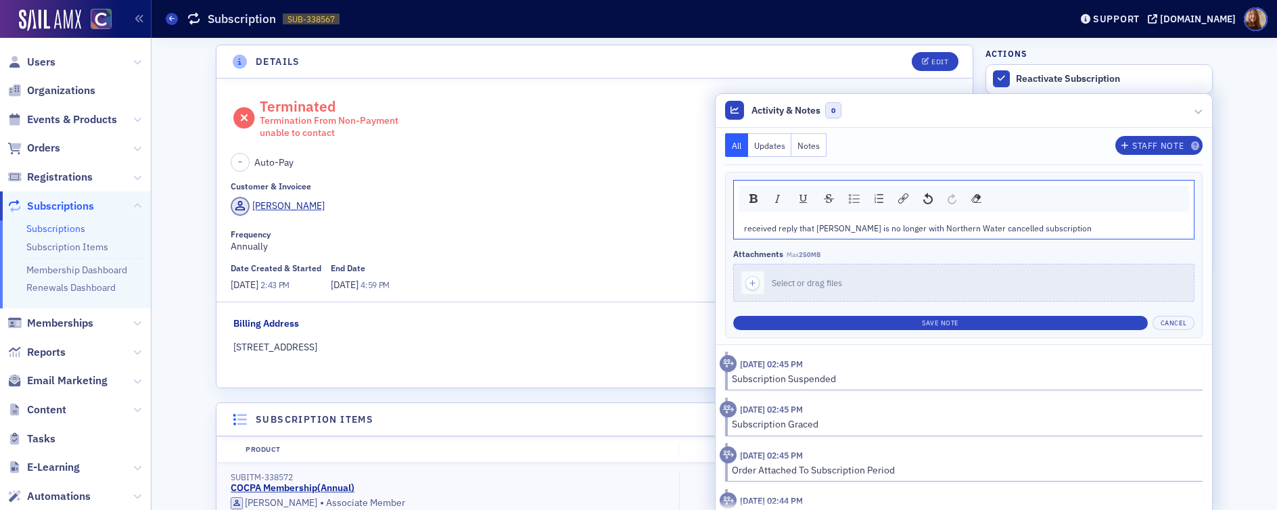
click at [878, 331] on div "received reply that Kristyn is no longer with Northern Water cancelled subscrip…" at bounding box center [963, 255] width 477 height 166
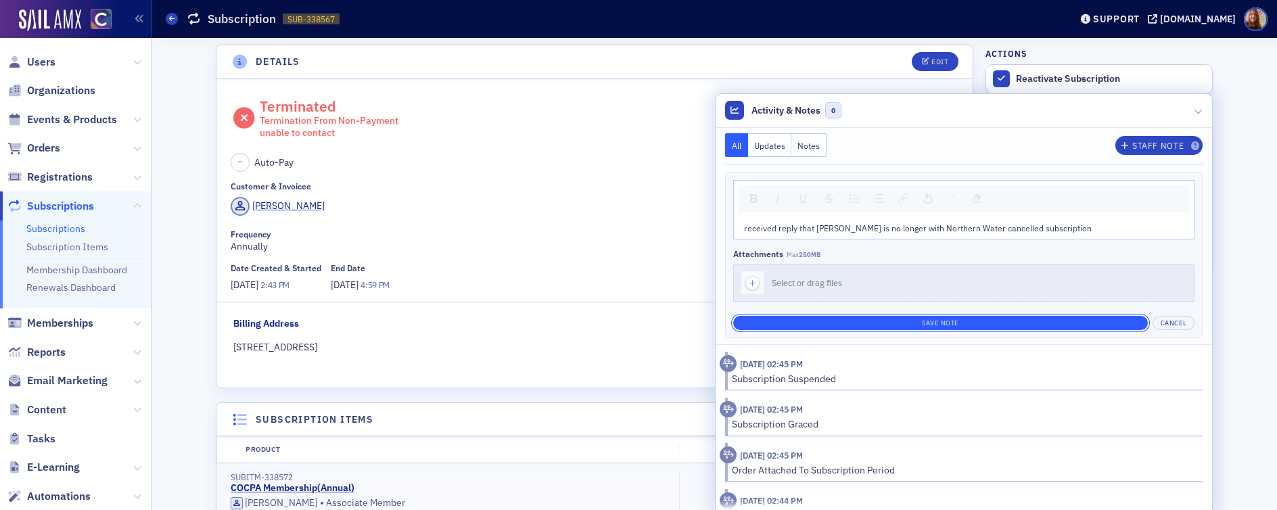
drag, startPoint x: 898, startPoint y: 321, endPoint x: 970, endPoint y: 262, distance: 92.7
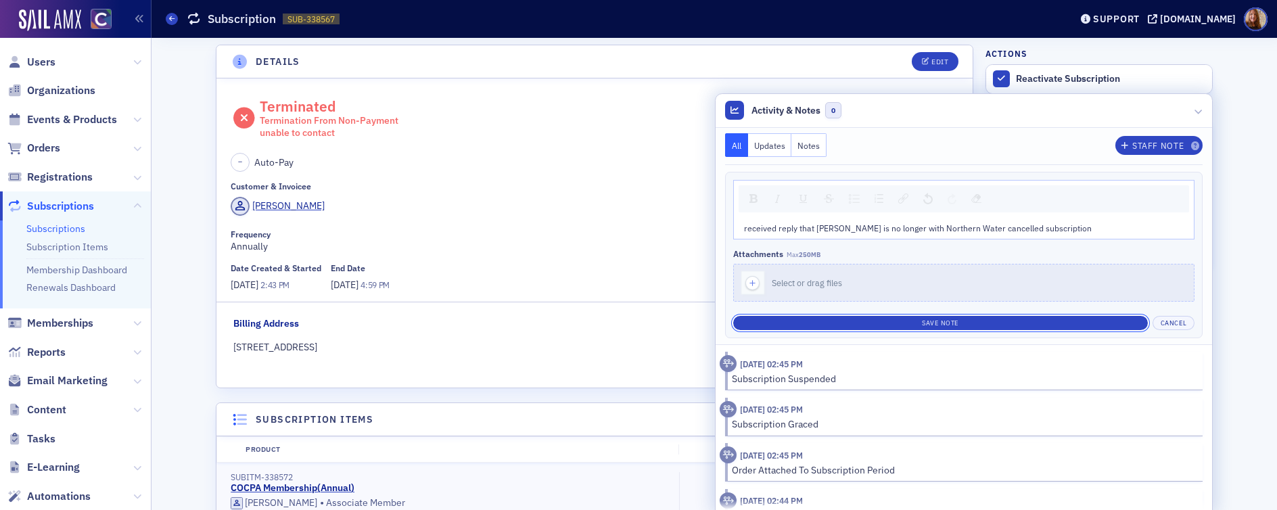
click at [898, 321] on button "Save Note" at bounding box center [940, 323] width 415 height 14
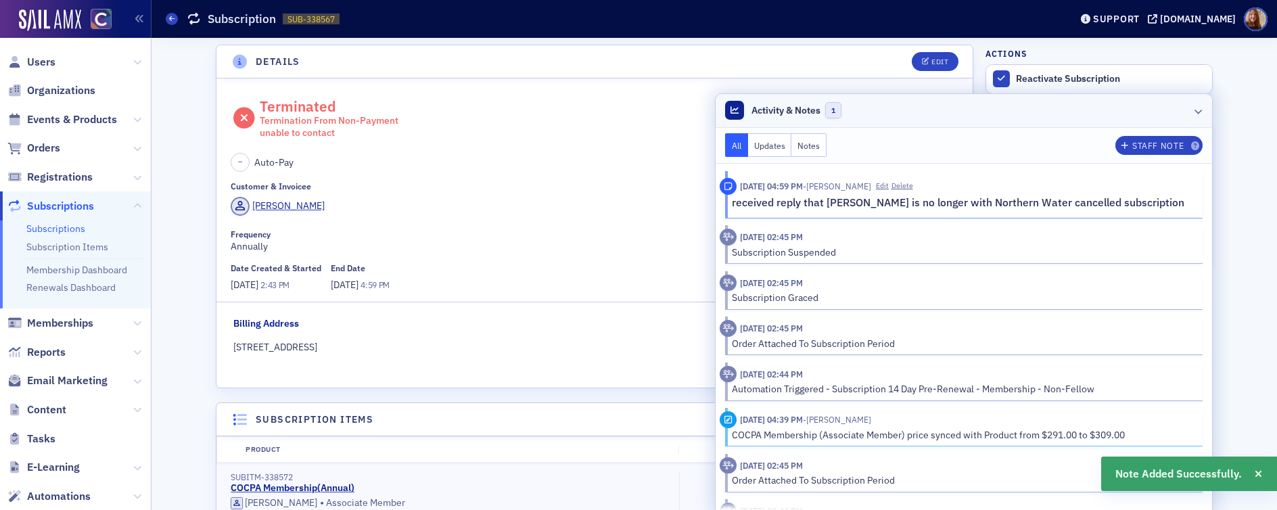
click at [1194, 107] on icon at bounding box center [1198, 111] width 8 height 8
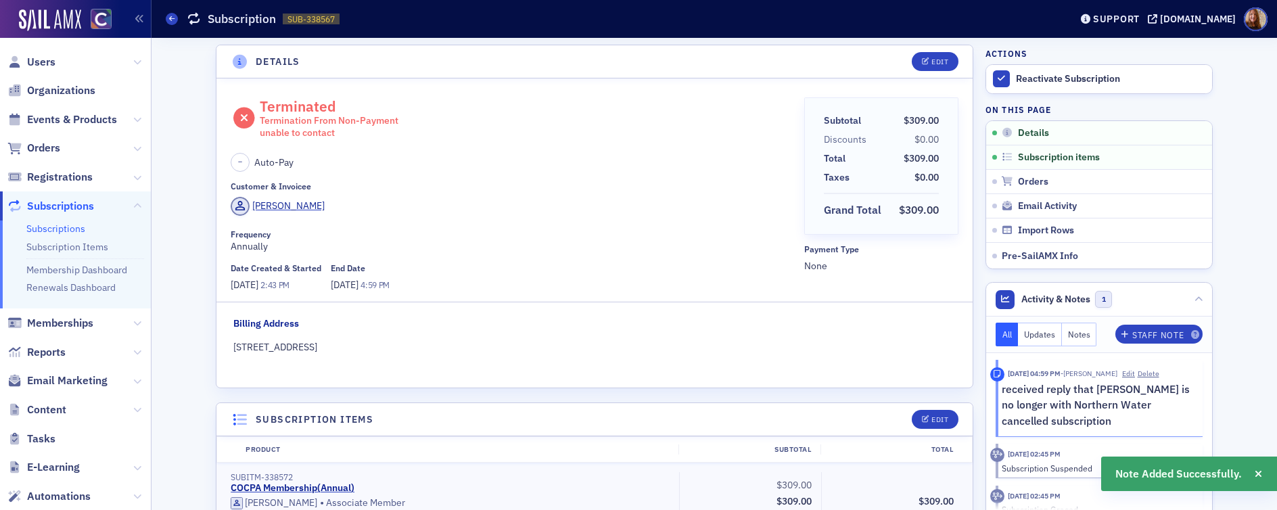
scroll to position [0, 0]
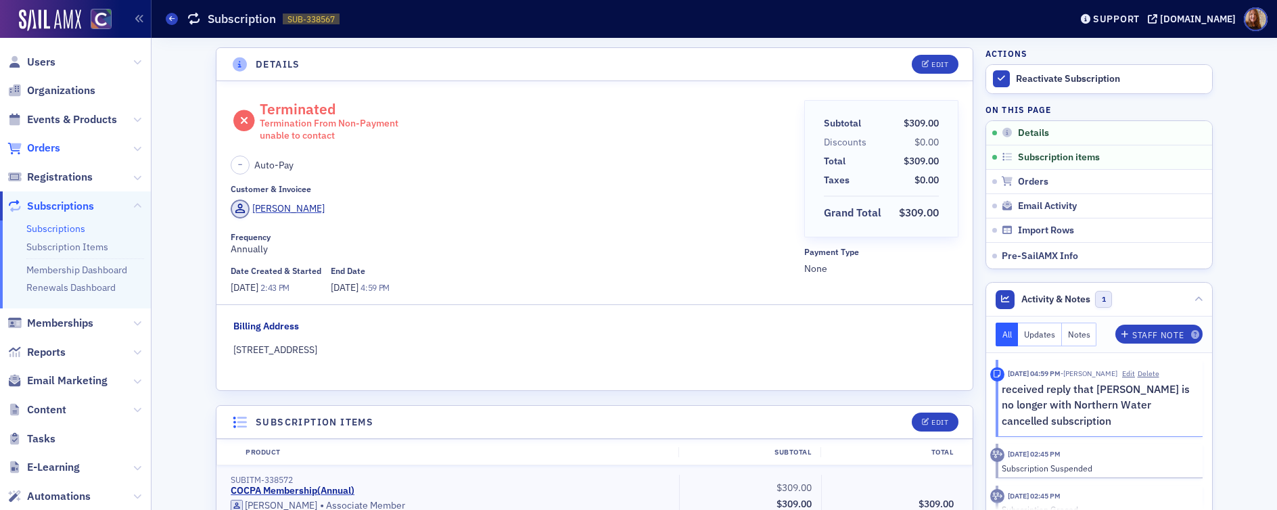
click at [49, 152] on span "Orders" at bounding box center [43, 148] width 33 height 15
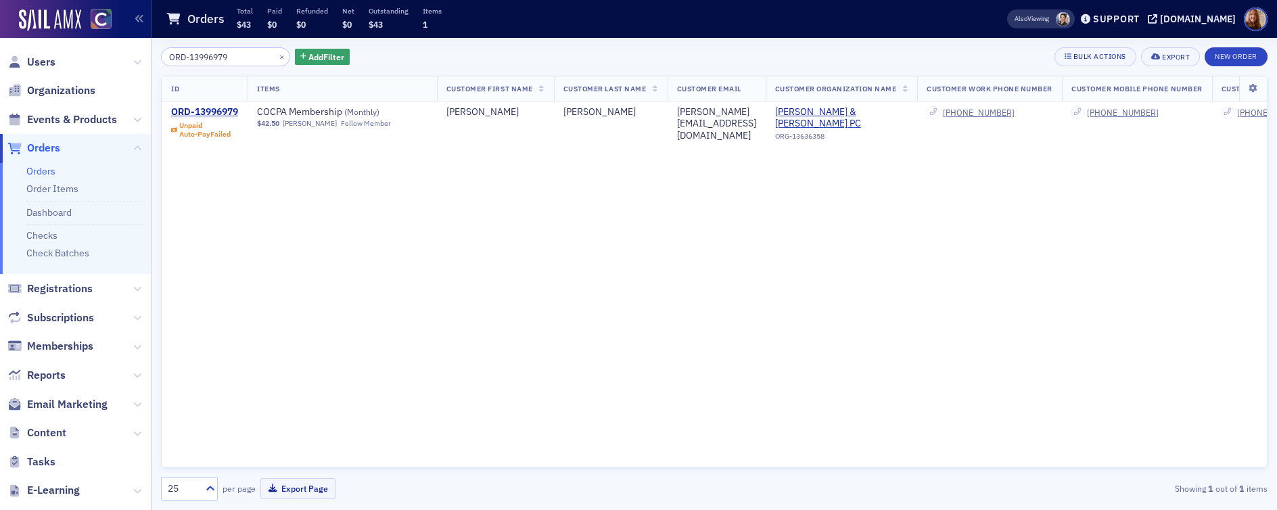
click at [214, 54] on input "ORD-13996979" at bounding box center [225, 56] width 129 height 19
type input "ORD-13975334"
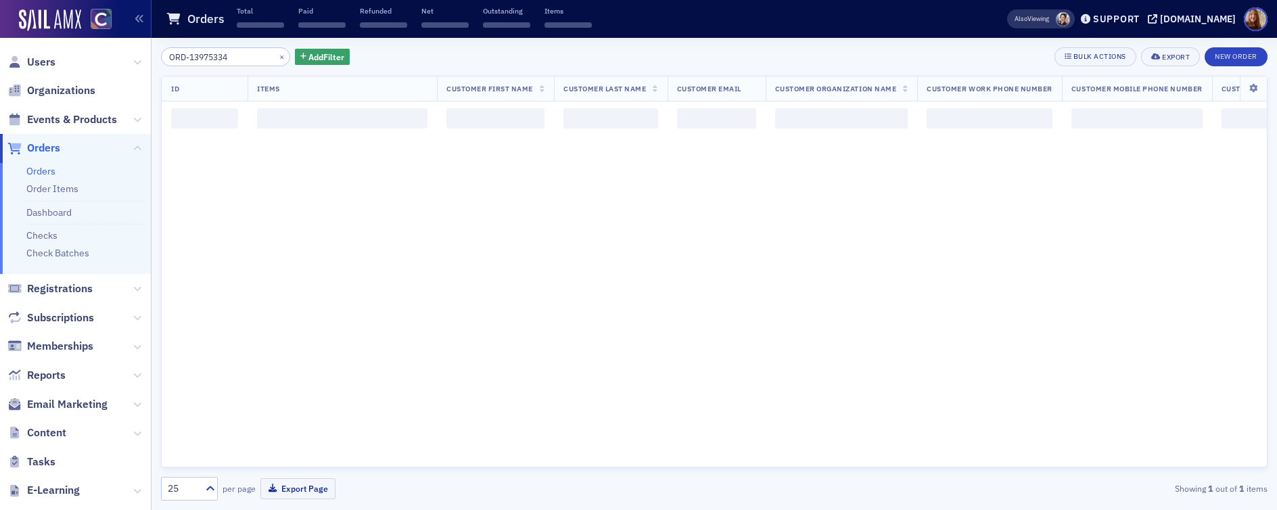
click at [480, 57] on div "ORD-13975334 × Add Filter Bulk Actions Export New Order" at bounding box center [714, 56] width 1106 height 19
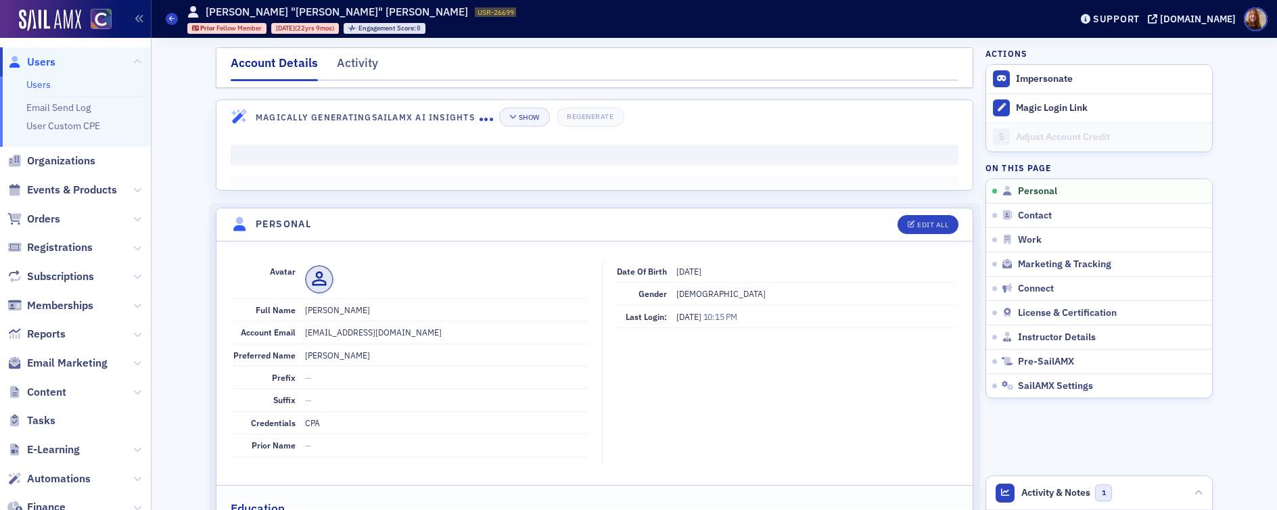
click at [344, 332] on dd "[EMAIL_ADDRESS][DOMAIN_NAME]" at bounding box center [446, 332] width 283 height 22
copy dd "[EMAIL_ADDRESS][DOMAIN_NAME]"
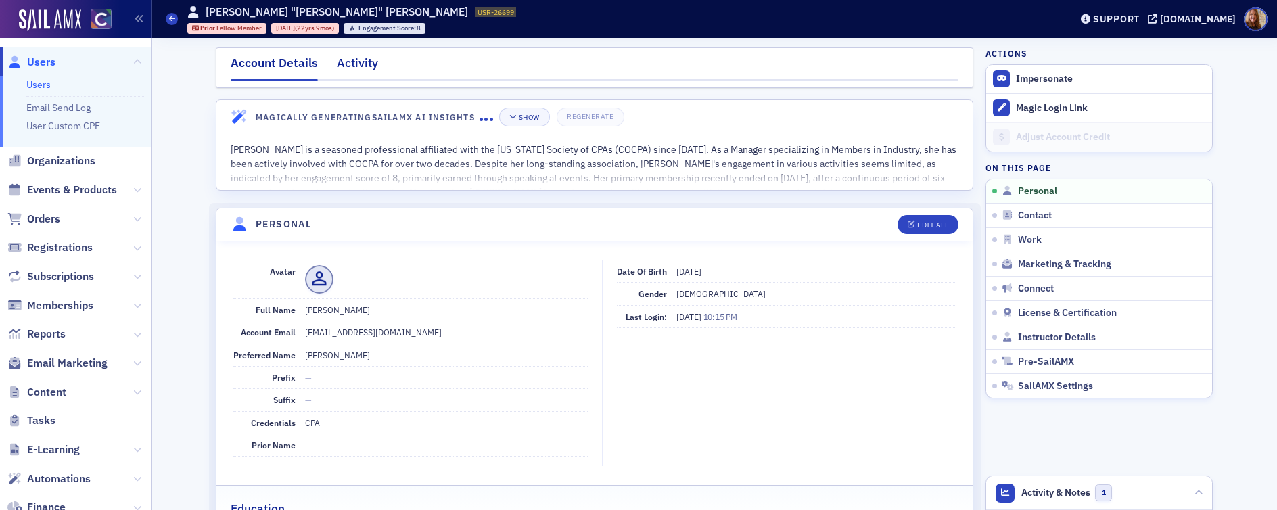
click at [352, 60] on div "Activity" at bounding box center [357, 66] width 41 height 25
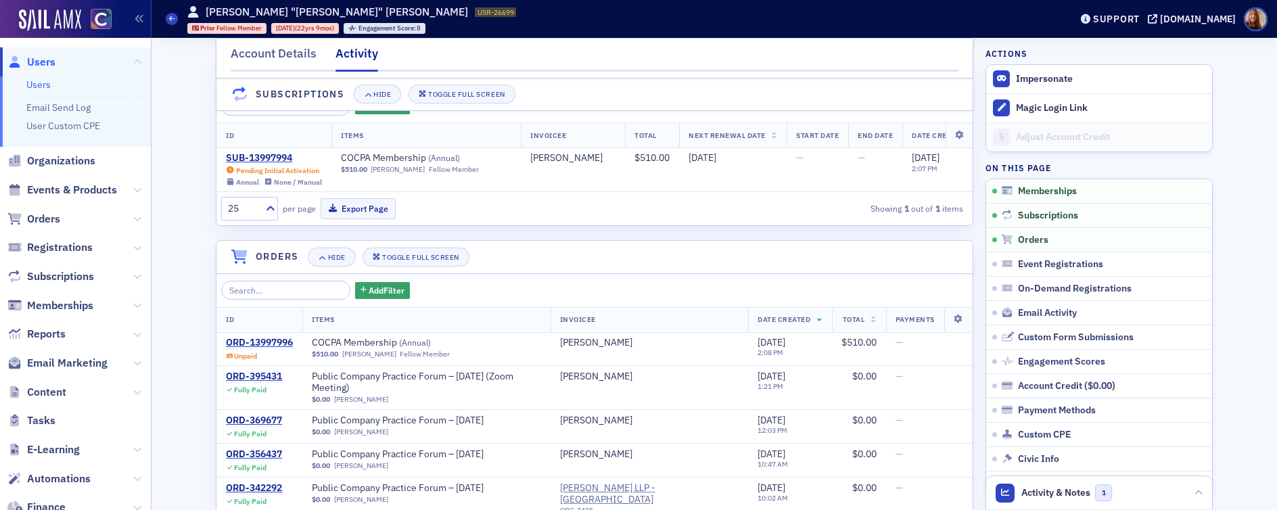
scroll to position [195, 0]
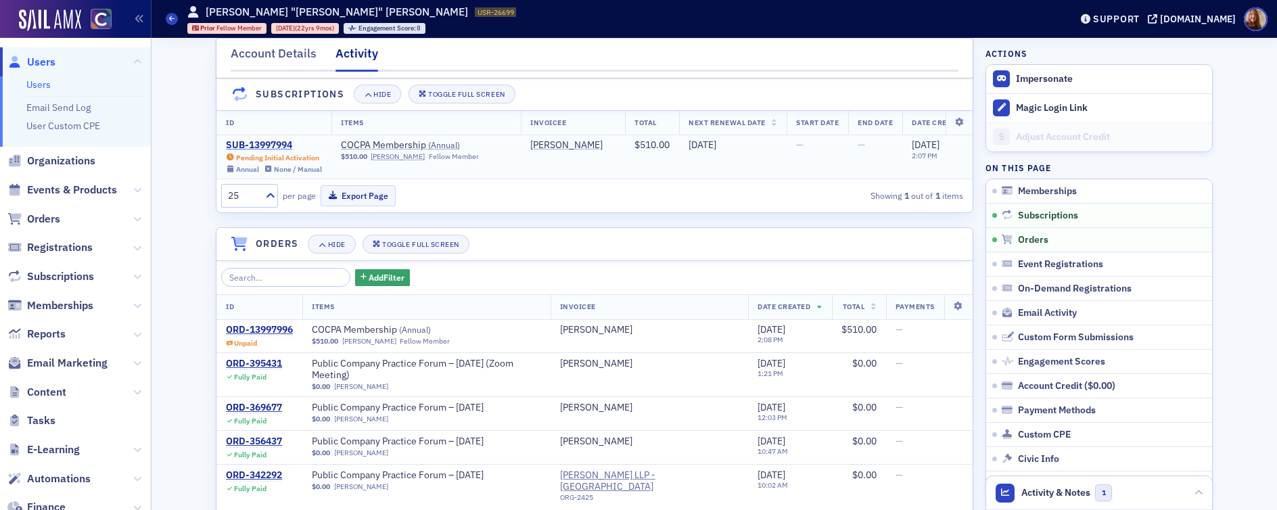
click at [252, 143] on div "SUB-13997994" at bounding box center [274, 145] width 96 height 12
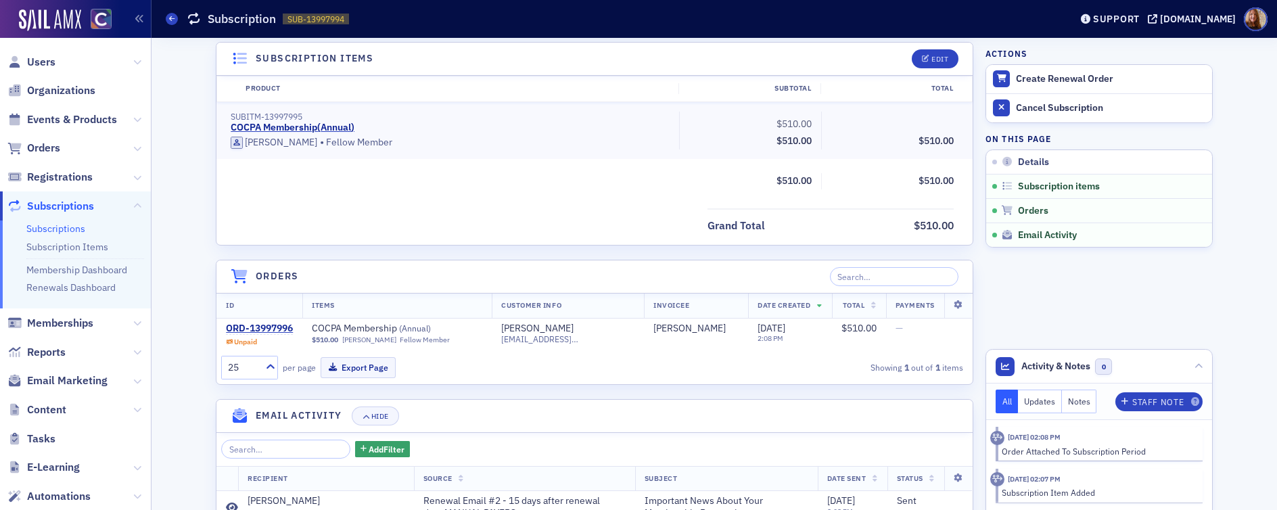
scroll to position [22, 0]
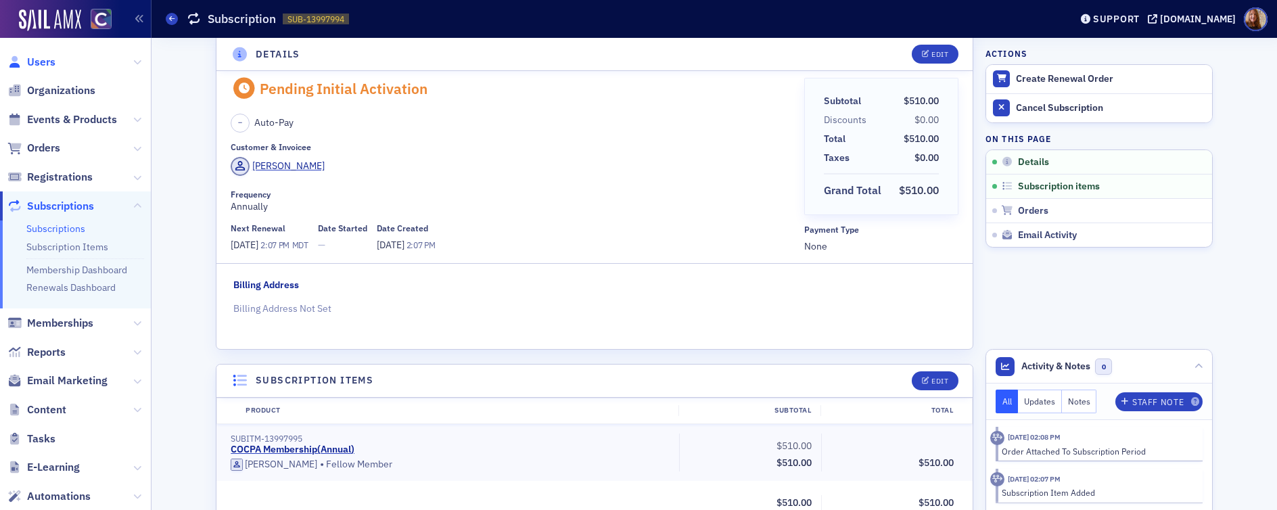
click at [41, 59] on span "Users" at bounding box center [41, 62] width 28 height 15
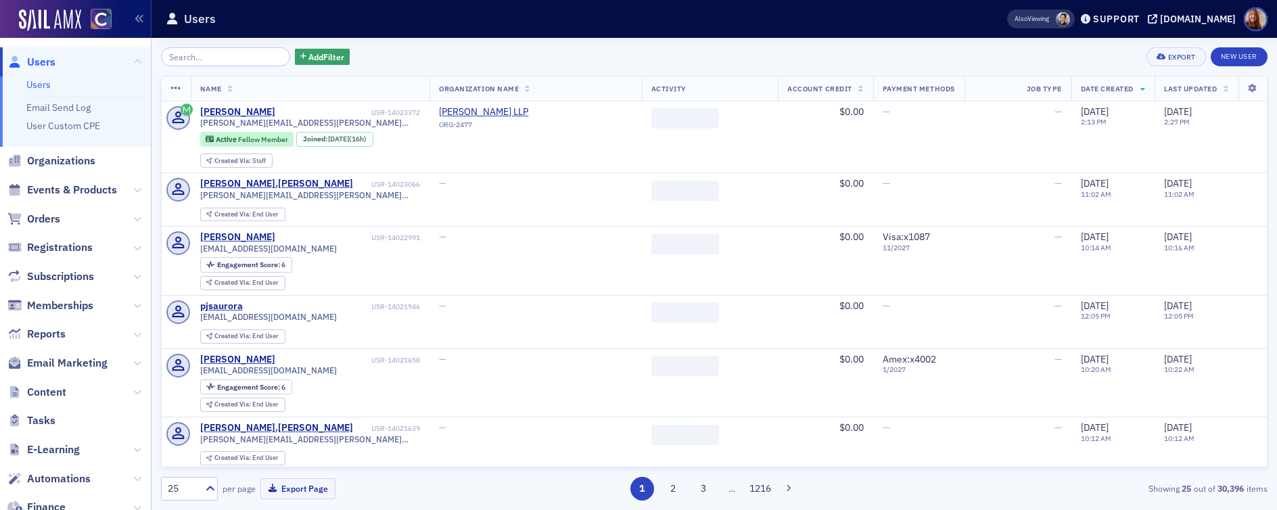
click at [248, 59] on input "search" at bounding box center [225, 56] width 129 height 19
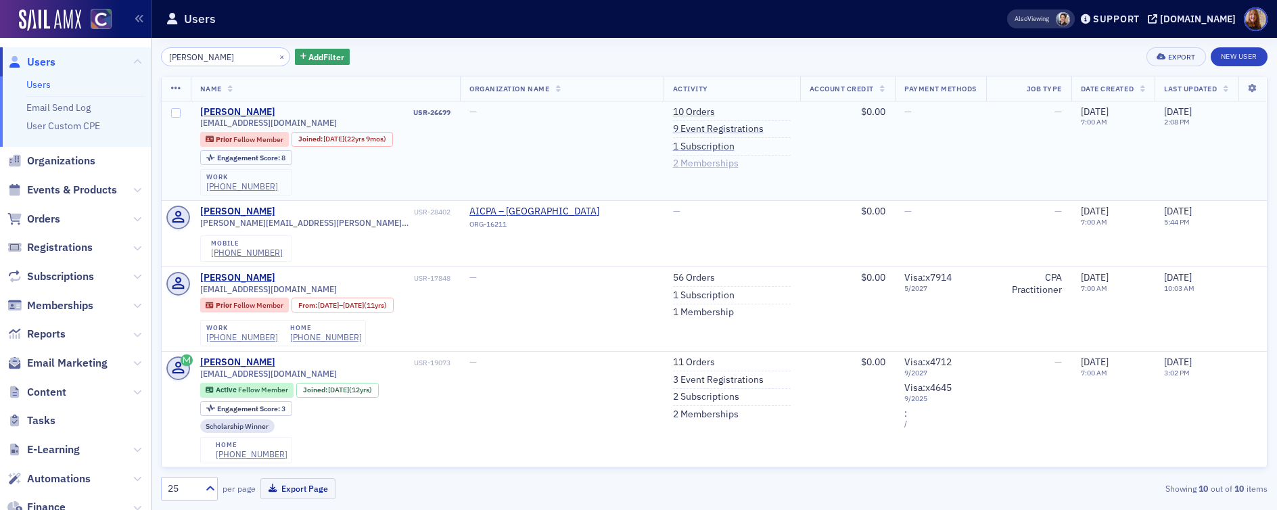
type input "[PERSON_NAME]"
click at [684, 164] on link "2 Memberships" at bounding box center [706, 164] width 66 height 12
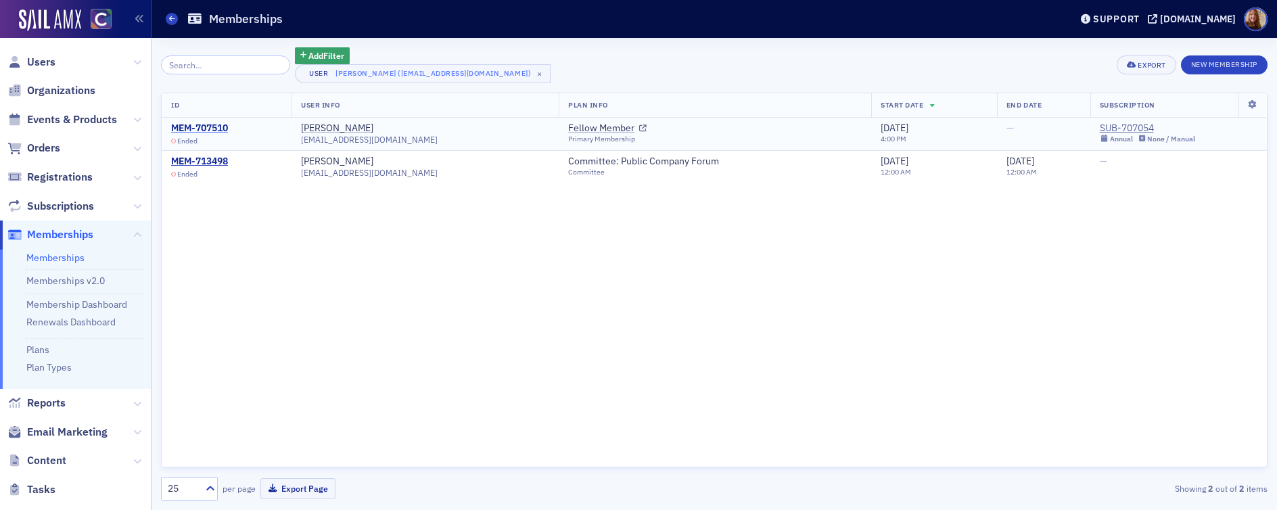
click at [206, 122] on div "MEM-707510" at bounding box center [199, 128] width 57 height 12
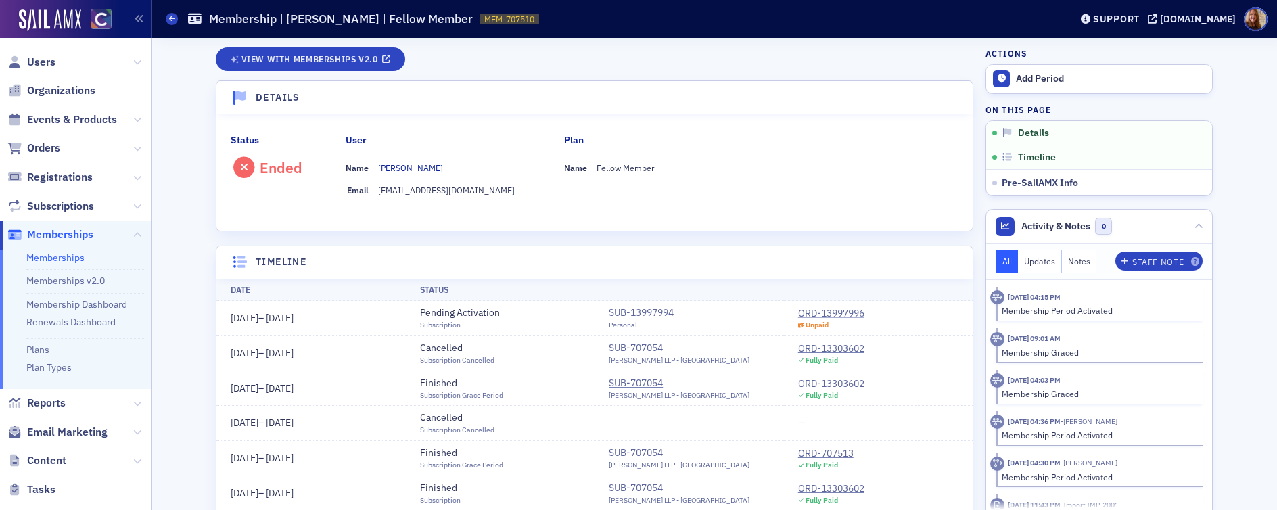
click at [828, 316] on div "ORD-13997996" at bounding box center [831, 313] width 66 height 14
click at [840, 350] on div "ORD-13303602" at bounding box center [831, 348] width 66 height 14
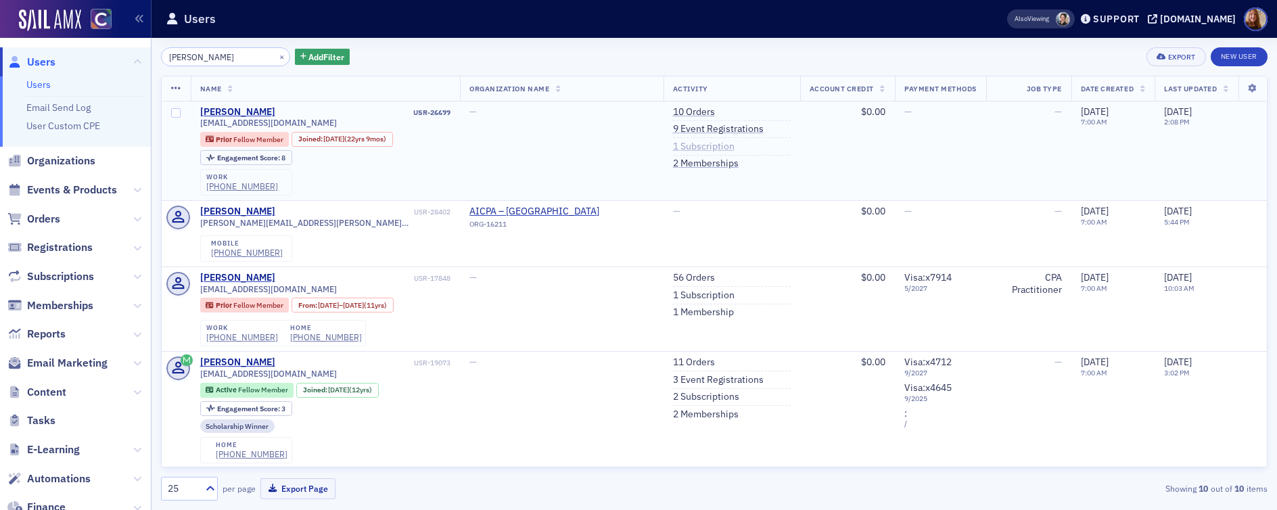
click at [673, 141] on link "1 Subscription" at bounding box center [704, 147] width 62 height 12
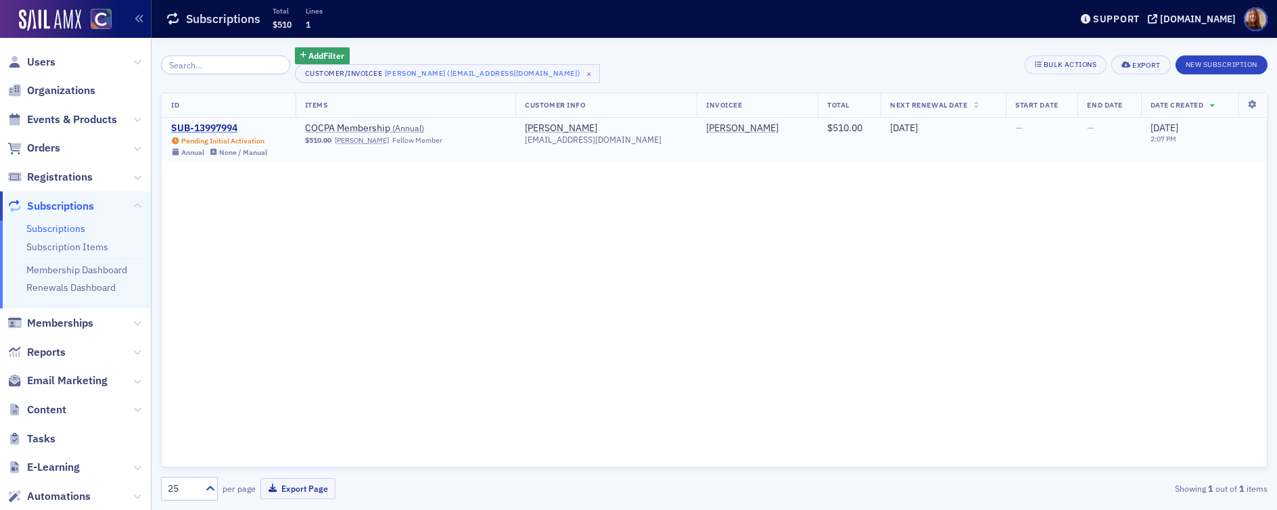
click at [212, 125] on div "SUB-13997994" at bounding box center [219, 128] width 96 height 12
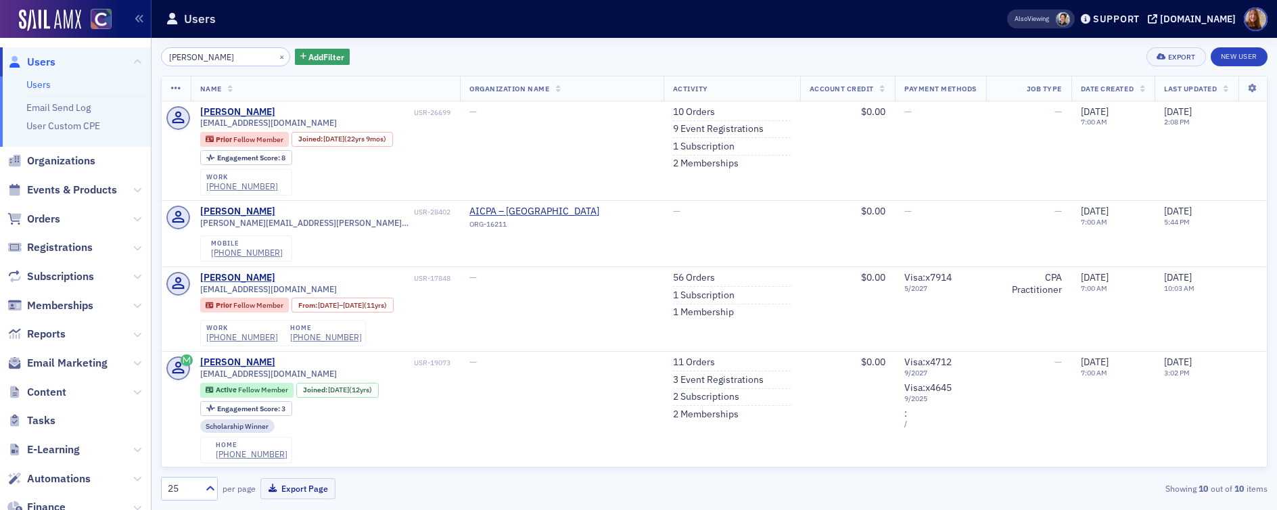
click at [445, 60] on div "Allyson Kolesik × Add Filter Export New User" at bounding box center [714, 56] width 1106 height 19
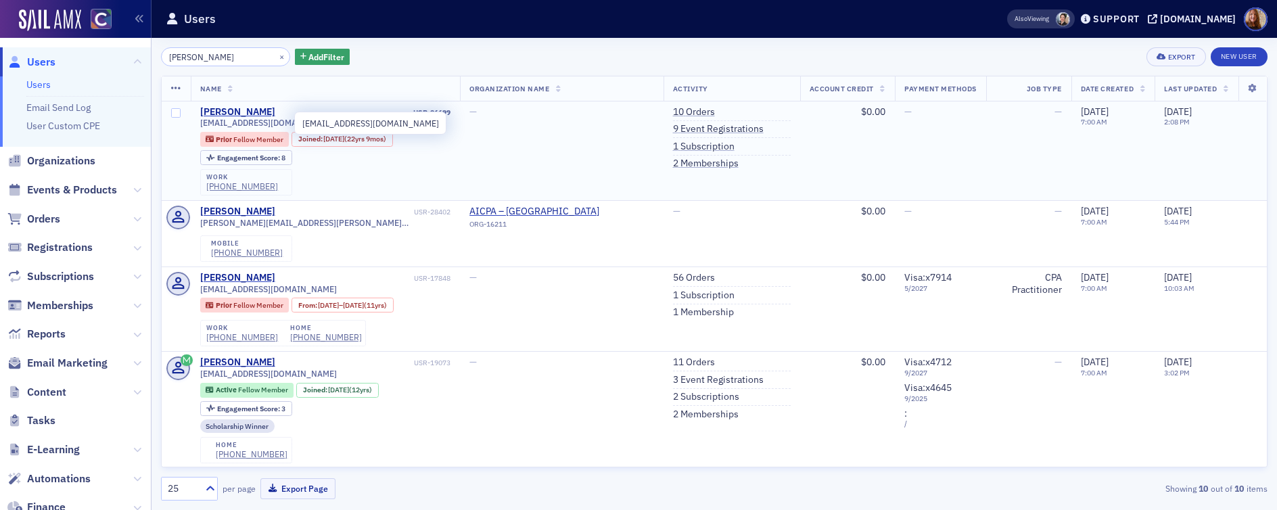
click at [243, 126] on span "akolesik@yahoo.com" at bounding box center [268, 123] width 137 height 10
copy div "akolesik@yahoo.com"
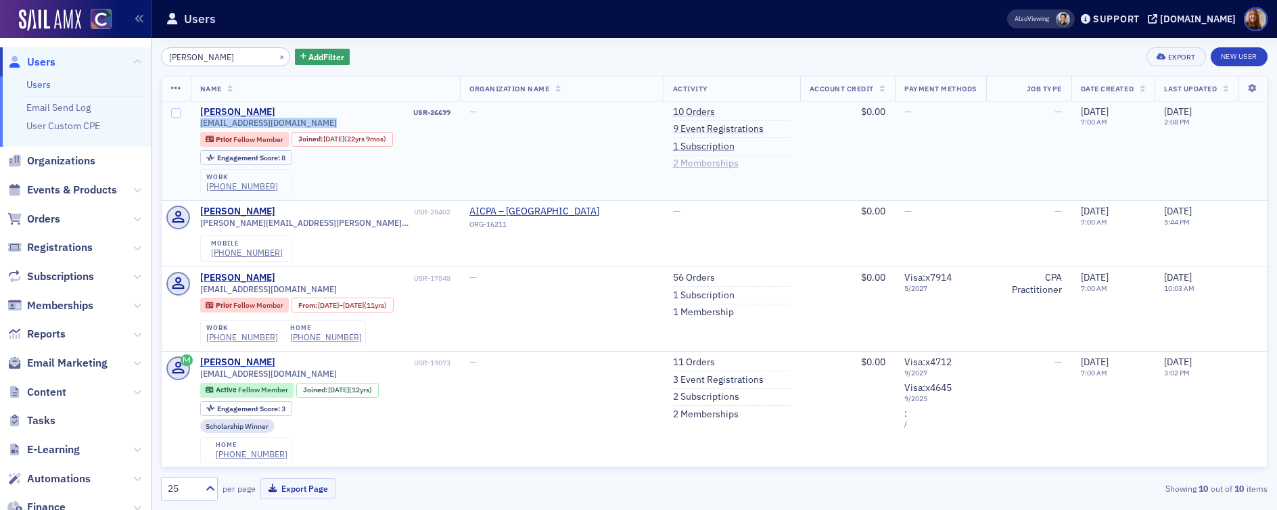
click at [677, 162] on link "2 Memberships" at bounding box center [706, 164] width 66 height 12
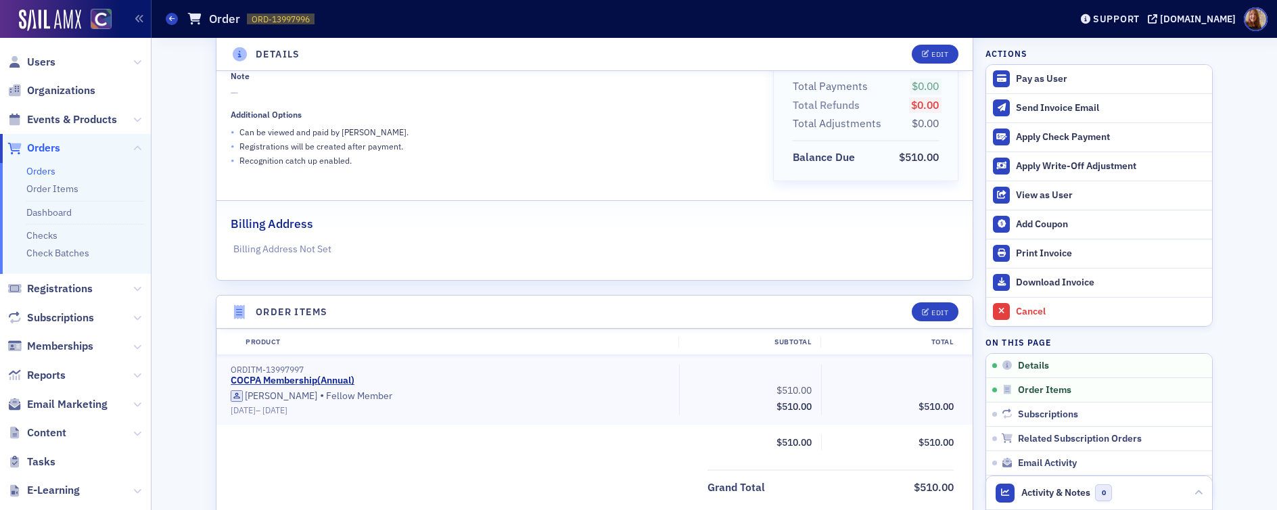
scroll to position [167, 0]
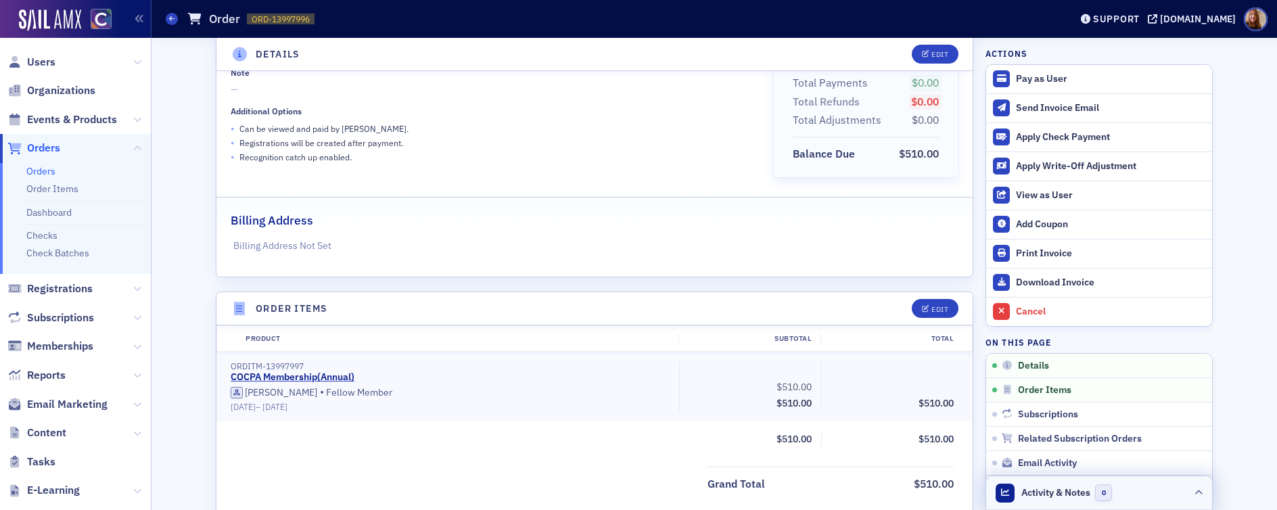
click at [1133, 486] on header "Activity & Notes 0" at bounding box center [1099, 493] width 226 height 34
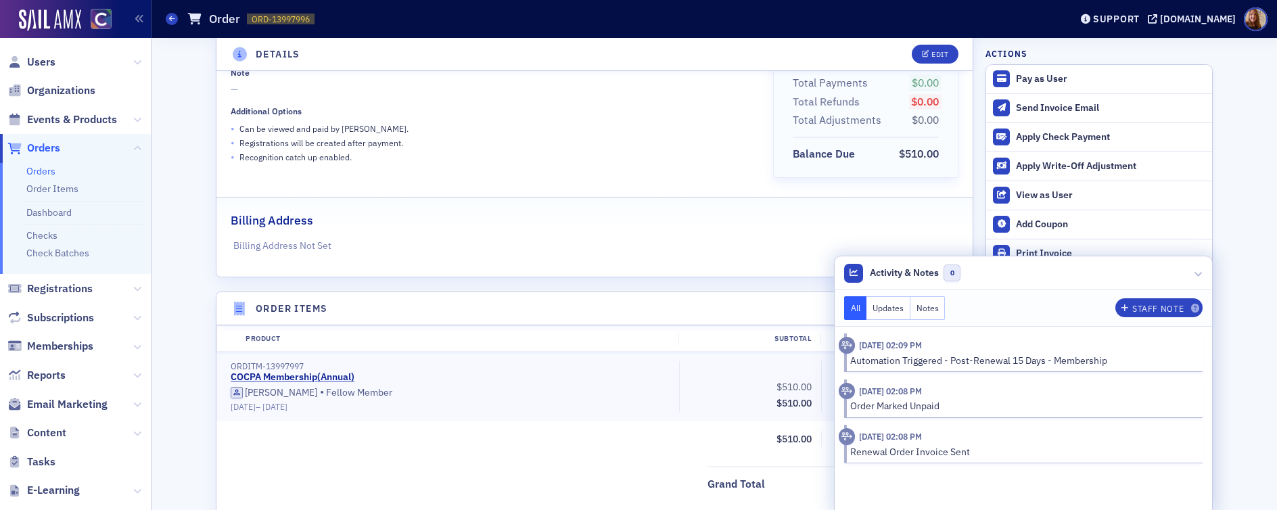
click at [650, 259] on div "Unpaid Customer & Invoicee Allyson Kolesik Date Created 8/14/2025 2:08 PM MDT D…" at bounding box center [594, 95] width 756 height 362
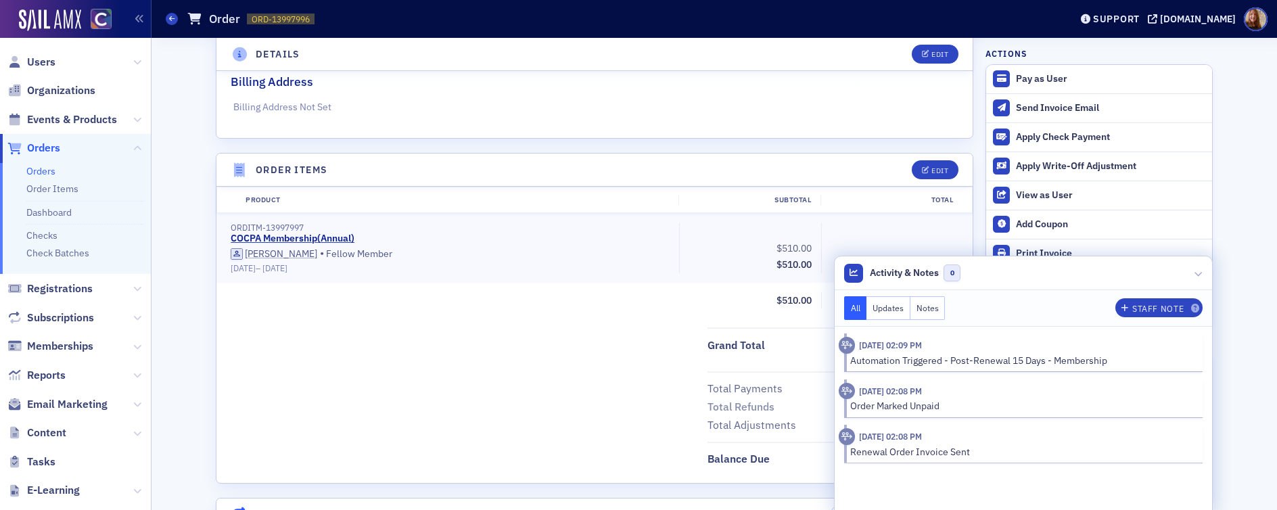
scroll to position [325, 0]
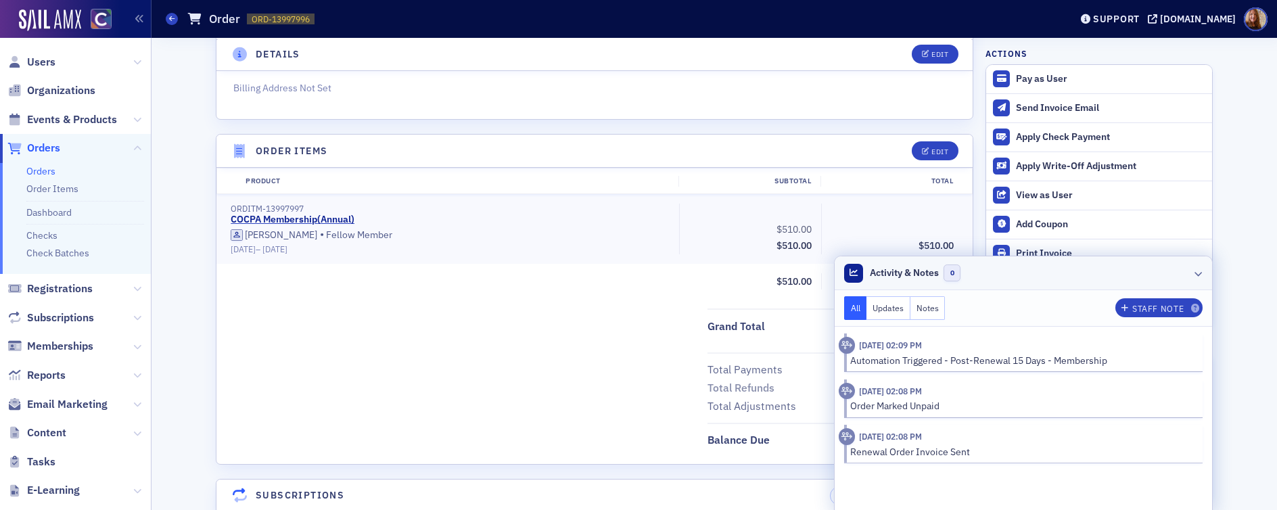
click at [989, 272] on header "Activity & Notes 0" at bounding box center [1022, 273] width 377 height 34
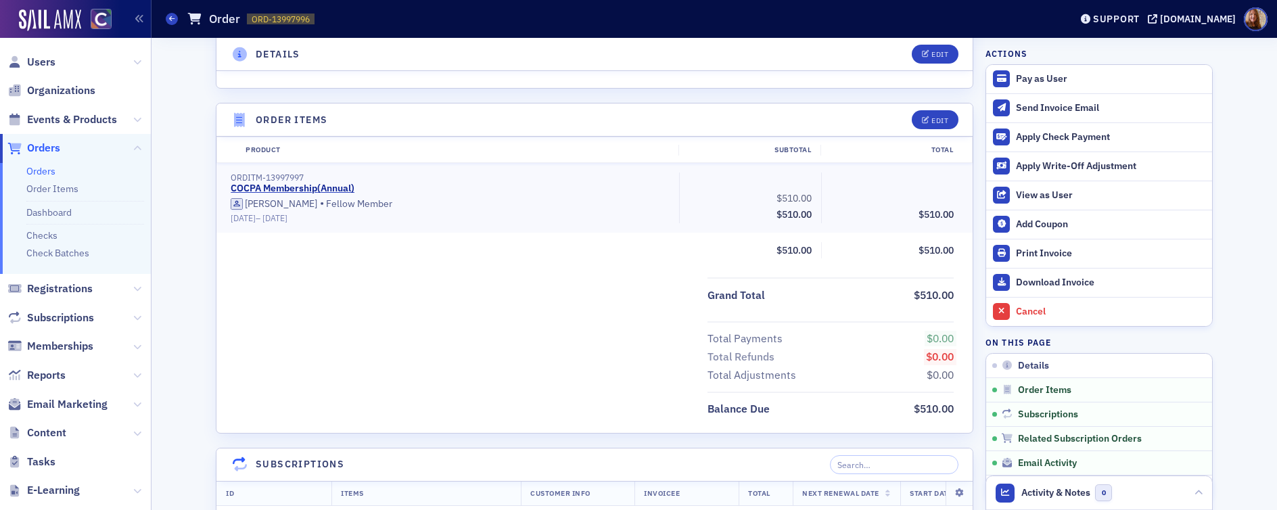
scroll to position [0, 0]
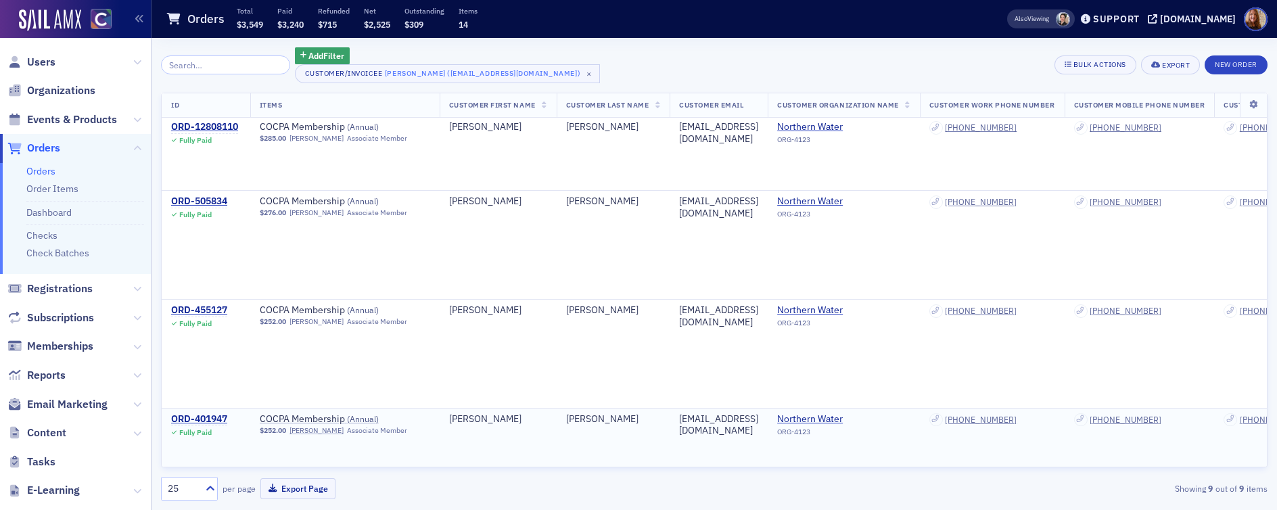
scroll to position [29, 0]
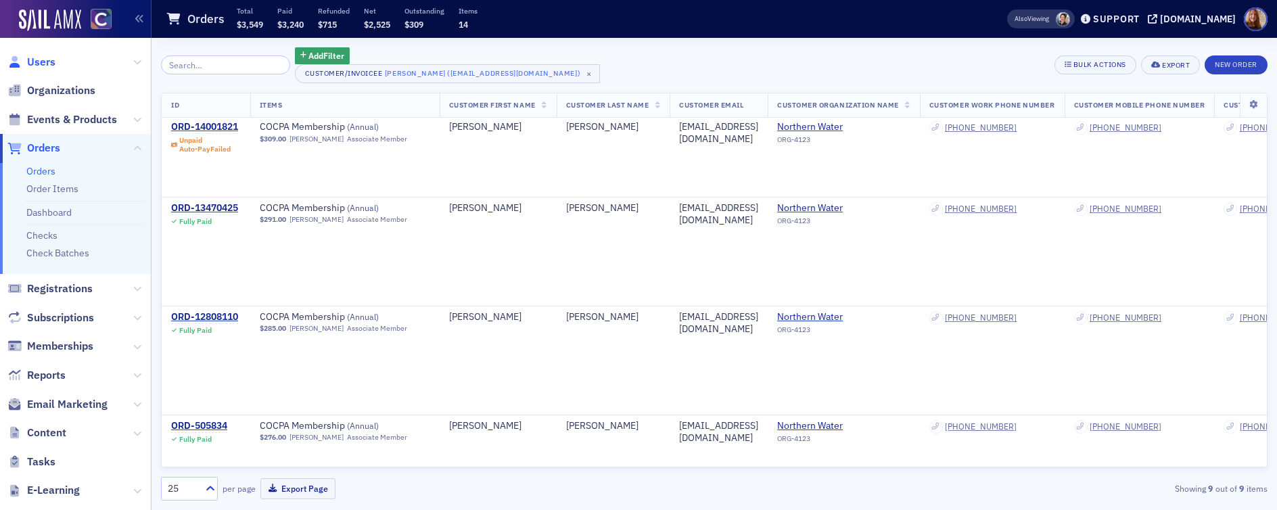
click at [49, 66] on span "Users" at bounding box center [41, 62] width 28 height 15
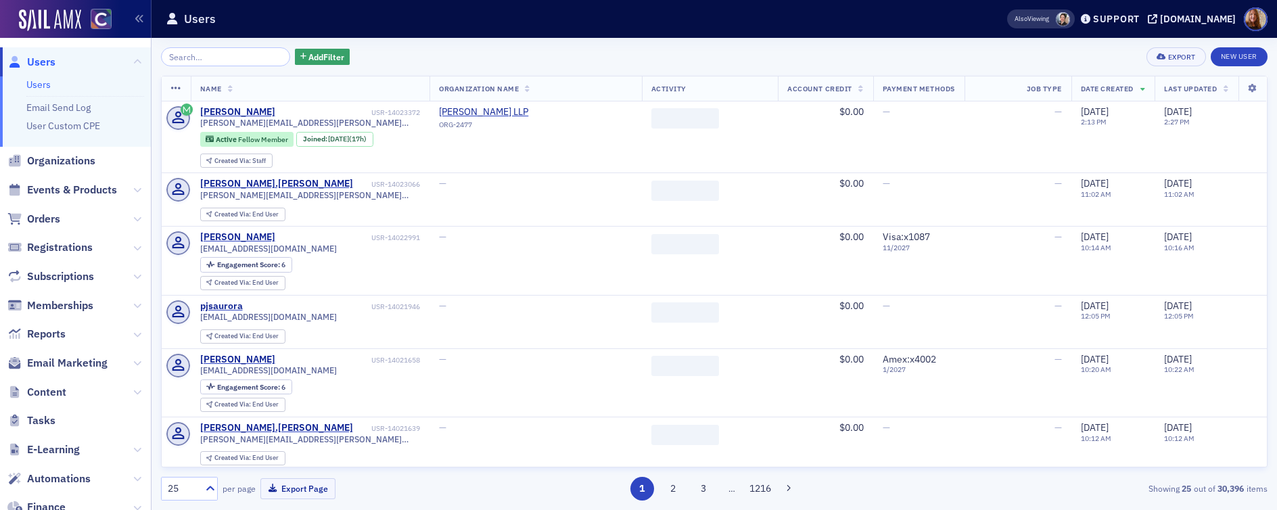
click at [204, 57] on input "search" at bounding box center [225, 56] width 129 height 19
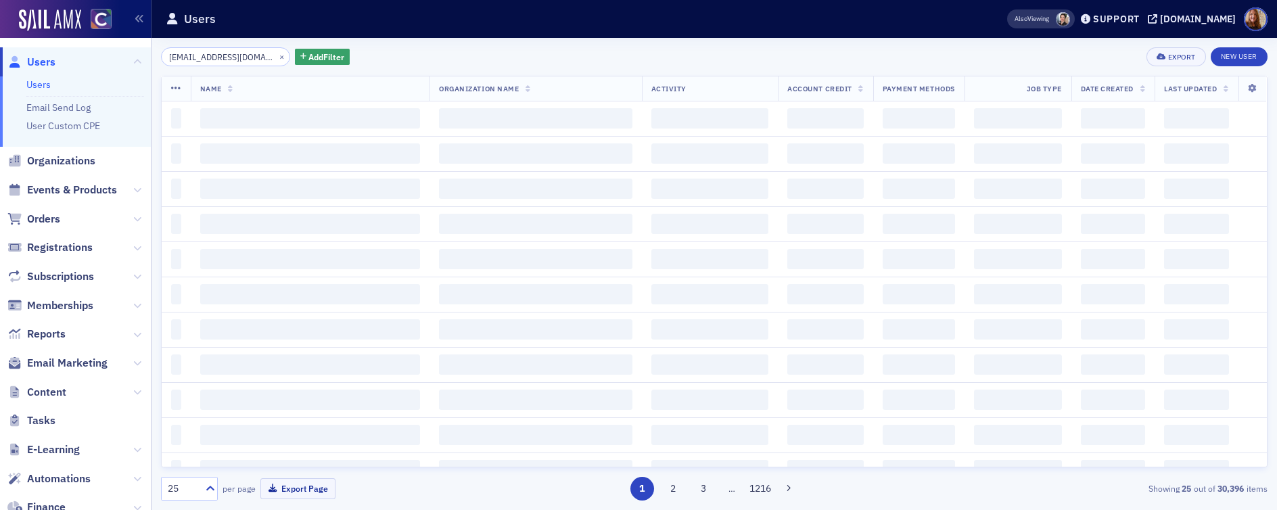
scroll to position [0, 32]
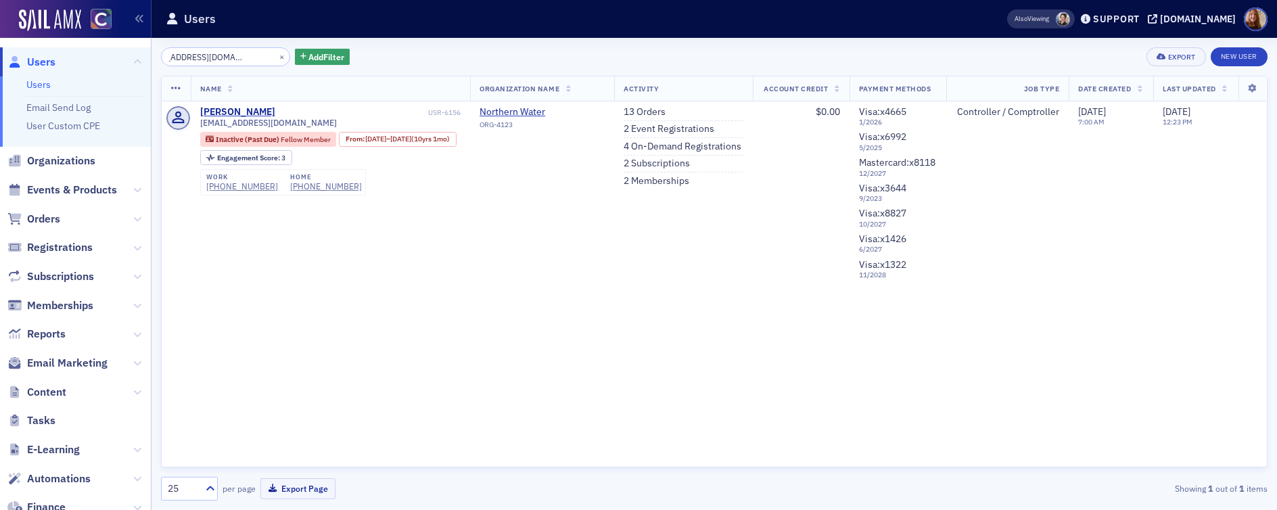
type input "[EMAIL_ADDRESS][DOMAIN_NAME]"
click at [655, 333] on div "Name Organization Name Activity Account Credit Payment Methods Job Type Date Cr…" at bounding box center [714, 271] width 1106 height 391
click at [662, 164] on link "2 Subscriptions" at bounding box center [656, 164] width 66 height 12
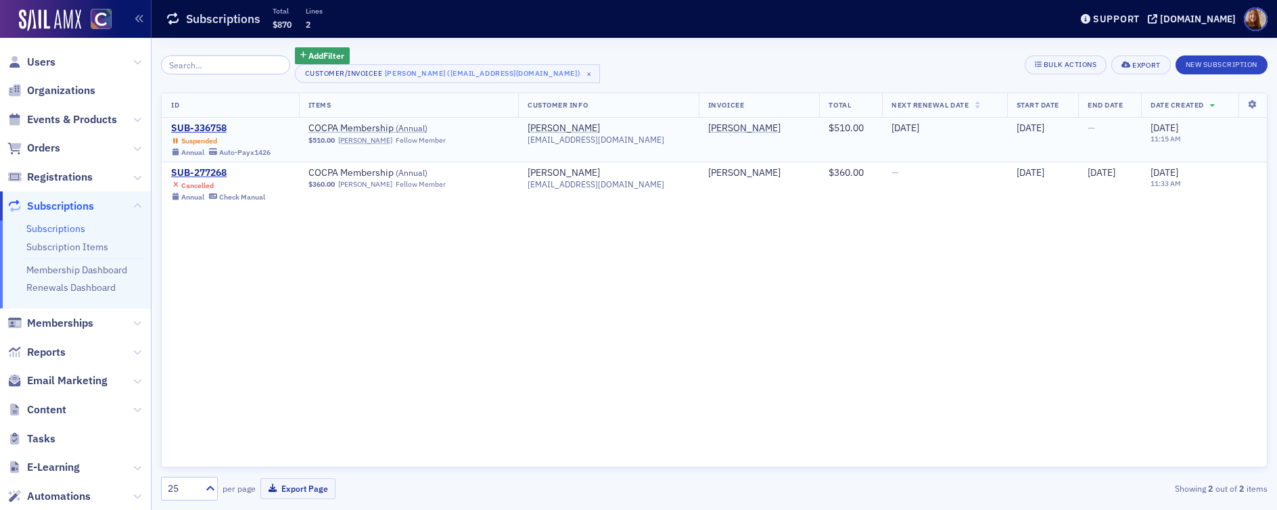
click at [191, 135] on span "Suspended Annual Auto-Pay x1426" at bounding box center [220, 146] width 99 height 22
click at [209, 126] on div "SUB-336758" at bounding box center [220, 128] width 99 height 12
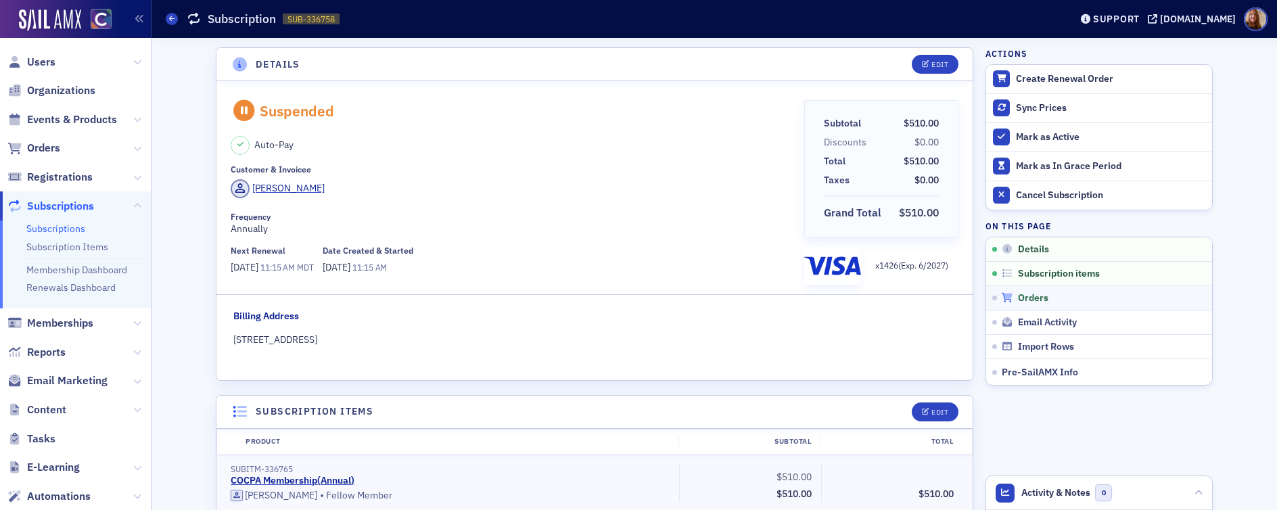
click at [1041, 294] on span "Orders" at bounding box center [1033, 298] width 30 height 12
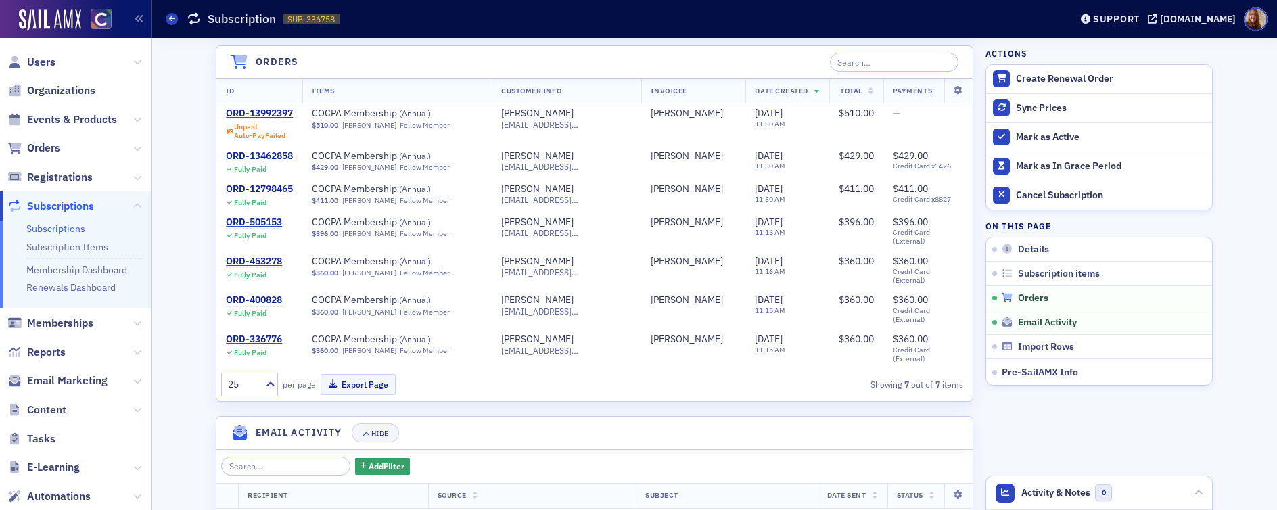
scroll to position [568, 0]
click at [264, 112] on div "ORD-13992397" at bounding box center [259, 113] width 67 height 12
